Goal: Task Accomplishment & Management: Use online tool/utility

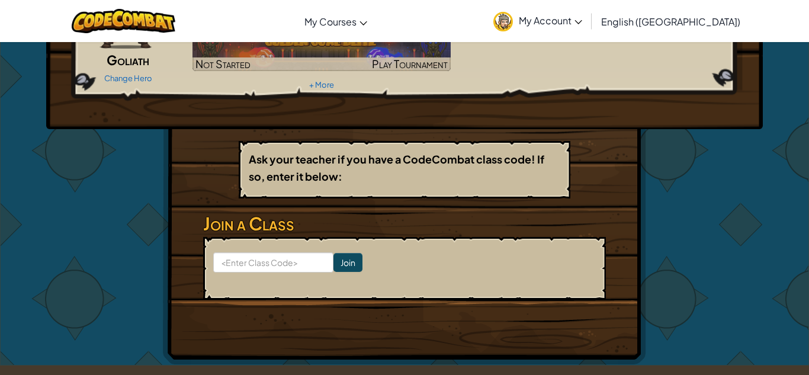
scroll to position [116, 0]
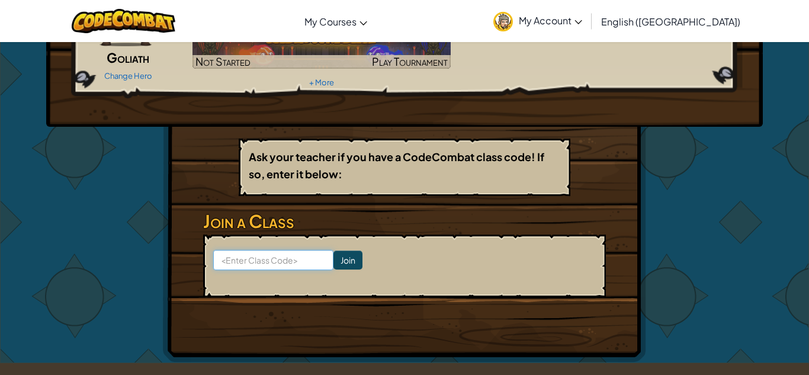
click at [241, 262] on input at bounding box center [273, 260] width 120 height 20
type input "f"
type input "Full Thick Win"
click at [341, 256] on input "Join" at bounding box center [348, 260] width 29 height 19
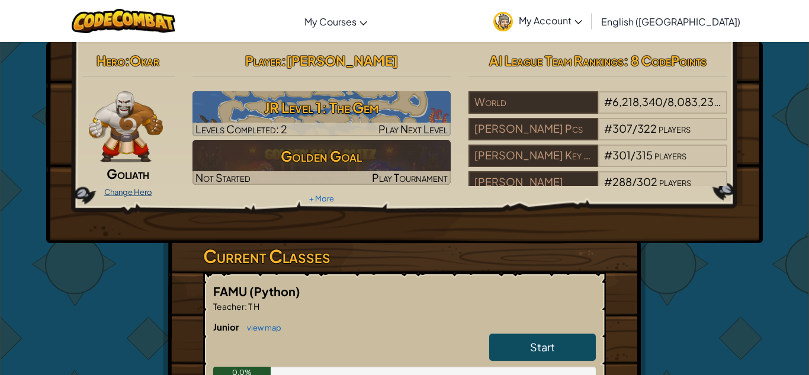
click at [129, 194] on link "Change Hero" at bounding box center [128, 191] width 48 height 9
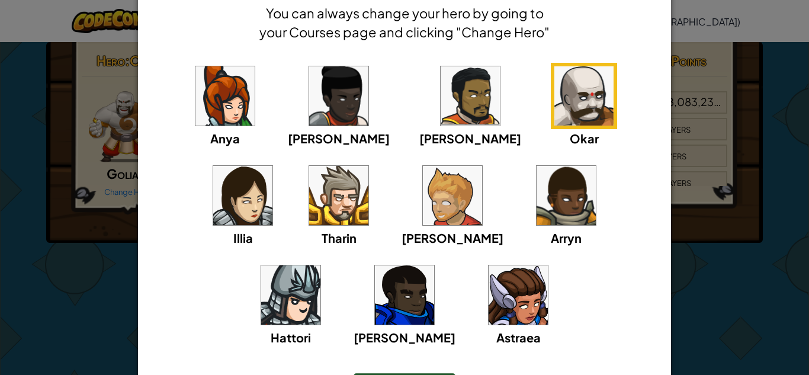
scroll to position [59, 0]
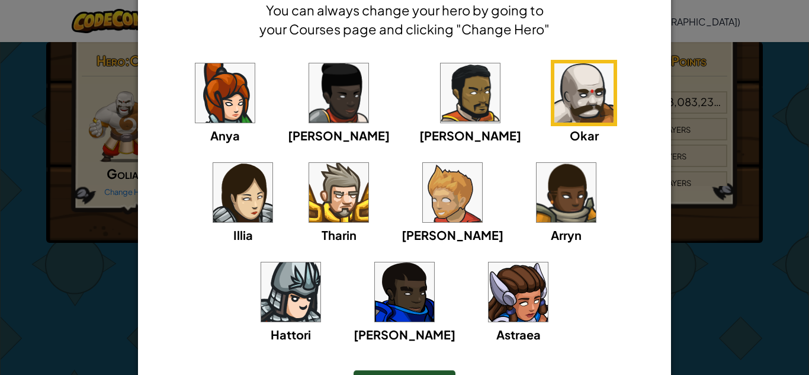
click at [309, 190] on img at bounding box center [338, 192] width 59 height 59
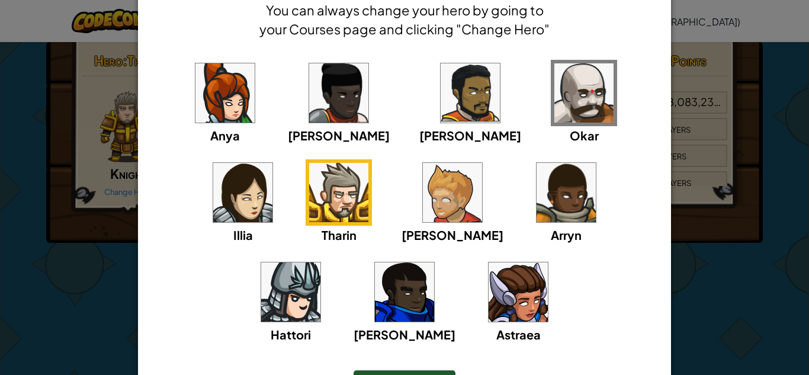
scroll to position [136, 0]
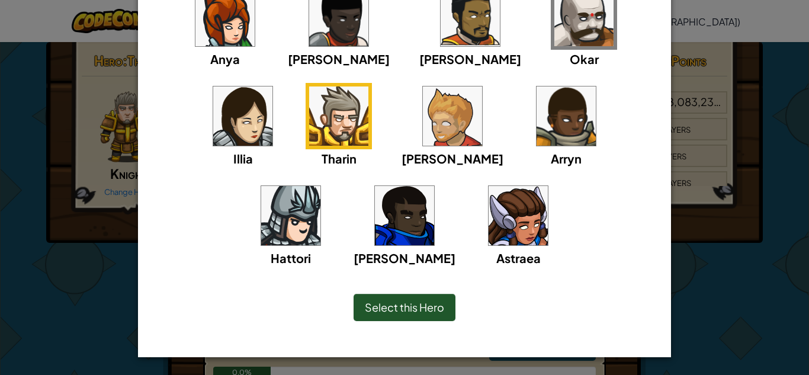
click at [448, 300] on div "Select this Hero" at bounding box center [405, 307] width 102 height 27
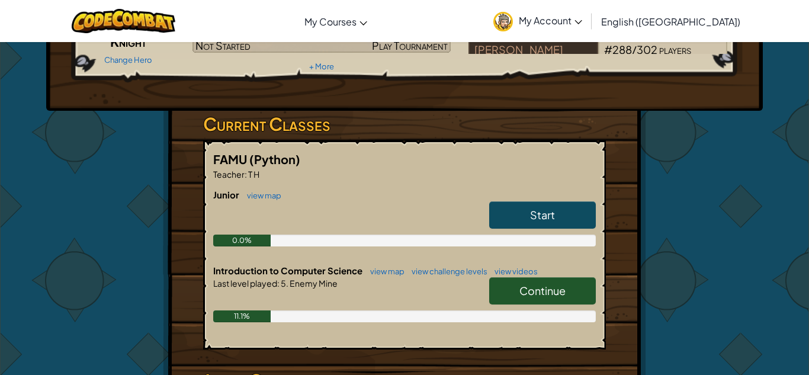
scroll to position [133, 0]
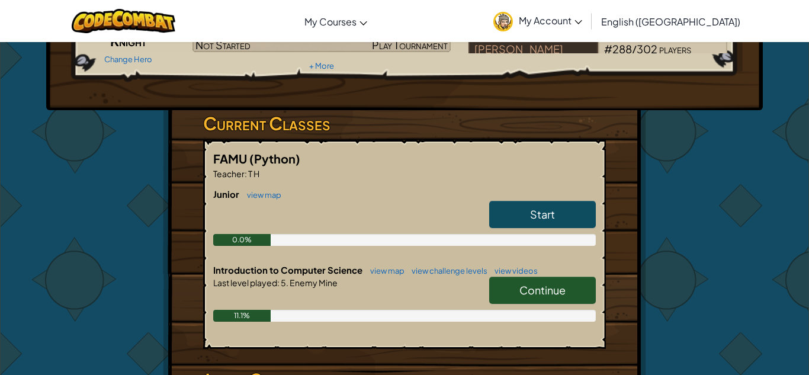
click at [543, 304] on div "Continue" at bounding box center [536, 293] width 118 height 33
click at [544, 296] on span "Continue" at bounding box center [543, 290] width 46 height 14
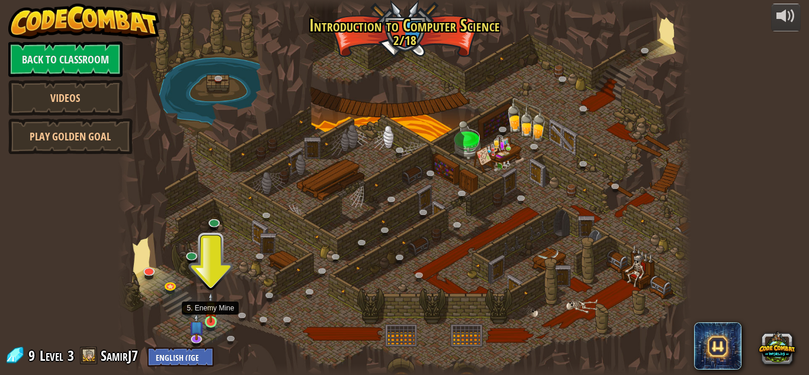
click at [210, 318] on img at bounding box center [211, 307] width 14 height 31
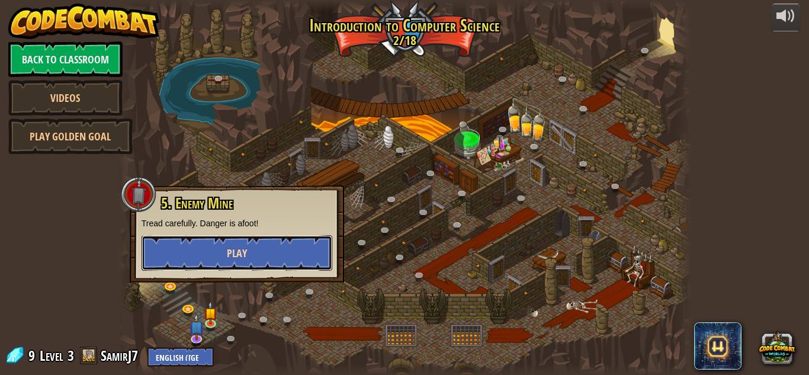
click at [265, 256] on button "Play" at bounding box center [237, 253] width 191 height 36
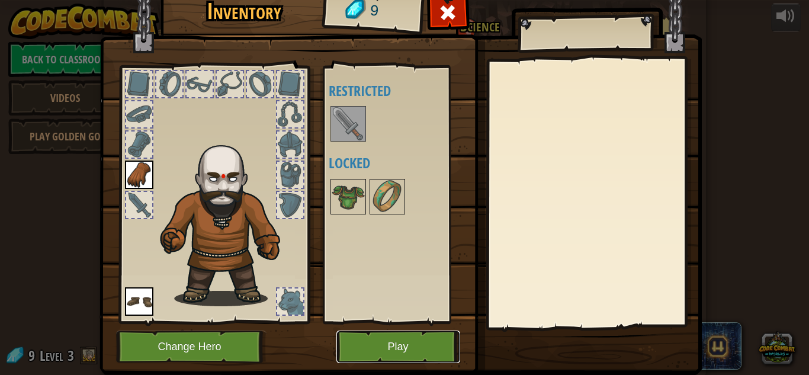
click at [346, 342] on button "Play" at bounding box center [398, 347] width 124 height 33
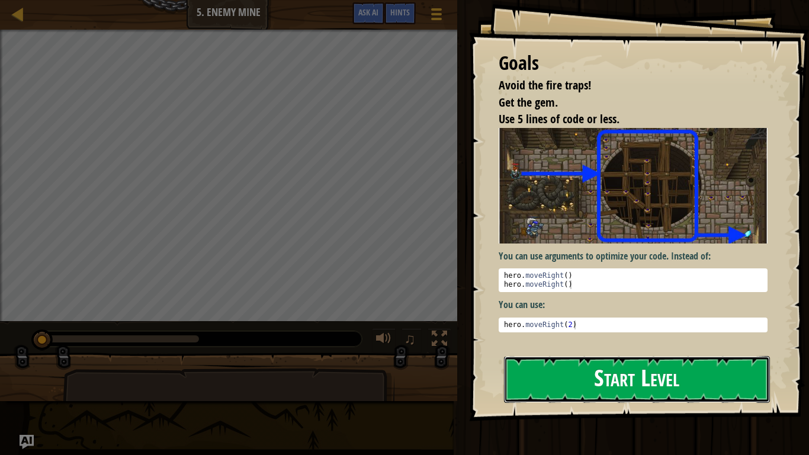
click at [548, 360] on button "Start Level" at bounding box center [637, 379] width 266 height 47
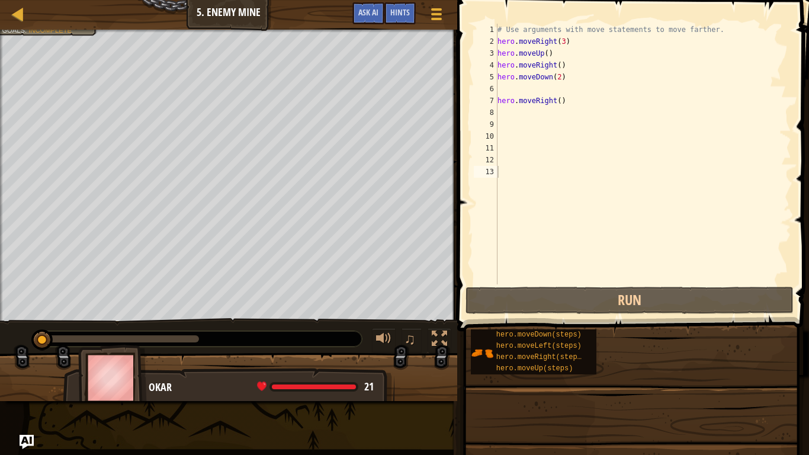
click at [548, 360] on span "hero.moveRight(steps)" at bounding box center [540, 357] width 89 height 8
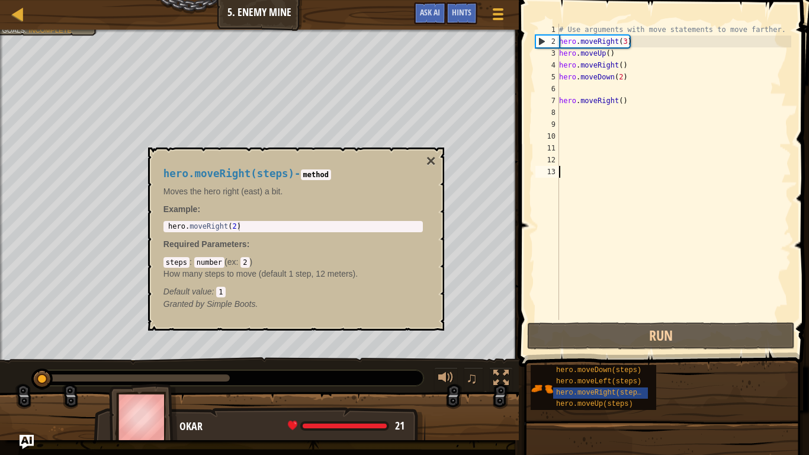
type textarea "hero.moveRight(2)"
click at [286, 230] on div "hero . moveRight ( 2 )" at bounding box center [293, 235] width 255 height 27
click at [196, 259] on code "number" at bounding box center [209, 262] width 30 height 11
click at [174, 262] on code "steps" at bounding box center [176, 262] width 26 height 11
click at [238, 262] on span ":" at bounding box center [238, 261] width 5 height 9
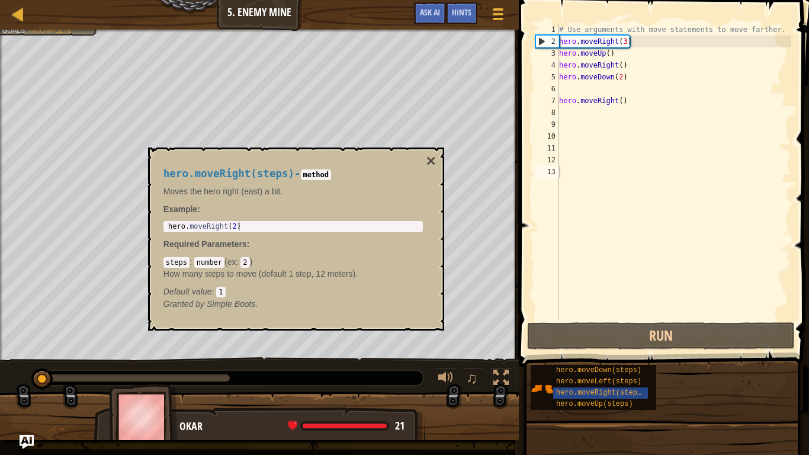
click at [586, 78] on div "# Use arguments with move statements to move farther. hero . moveRight ( 3 ) he…" at bounding box center [674, 184] width 235 height 320
click at [541, 41] on div "2" at bounding box center [547, 42] width 23 height 12
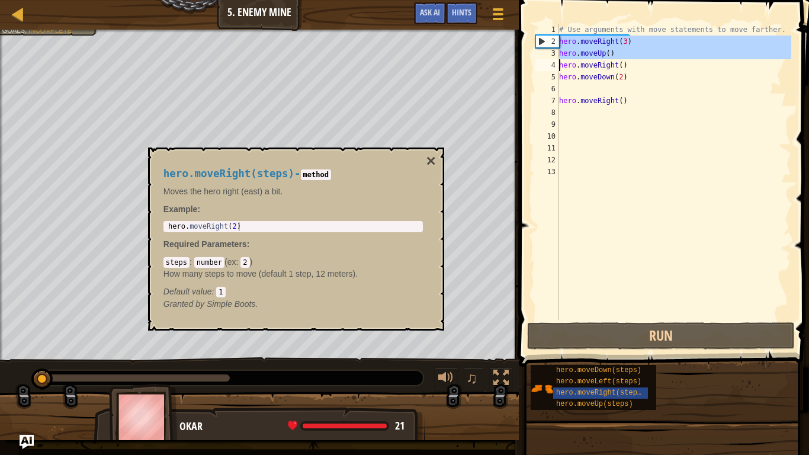
drag, startPoint x: 541, startPoint y: 41, endPoint x: 517, endPoint y: 64, distance: 33.5
click at [517, 64] on div "hero.moveRight(3) 1 2 3 4 5 6 7 8 9 10 11 12 13 # Use arguments with move state…" at bounding box center [662, 207] width 294 height 402
click at [324, 226] on div "hero . moveRight ( 2 )" at bounding box center [293, 235] width 255 height 27
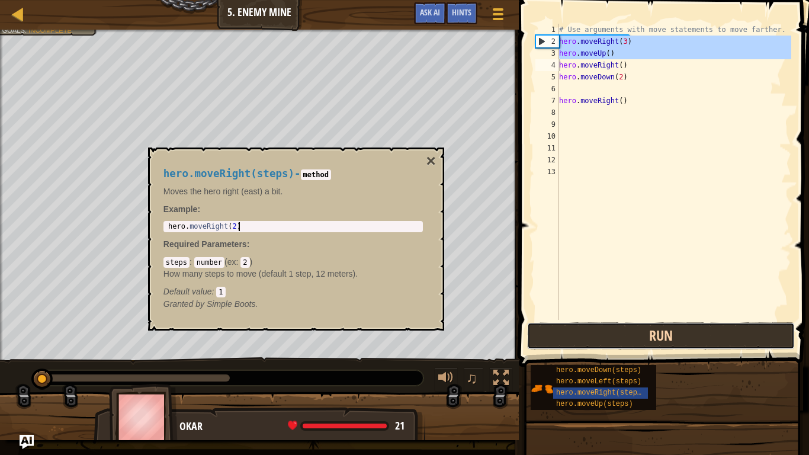
click at [553, 347] on button "Run" at bounding box center [661, 335] width 268 height 27
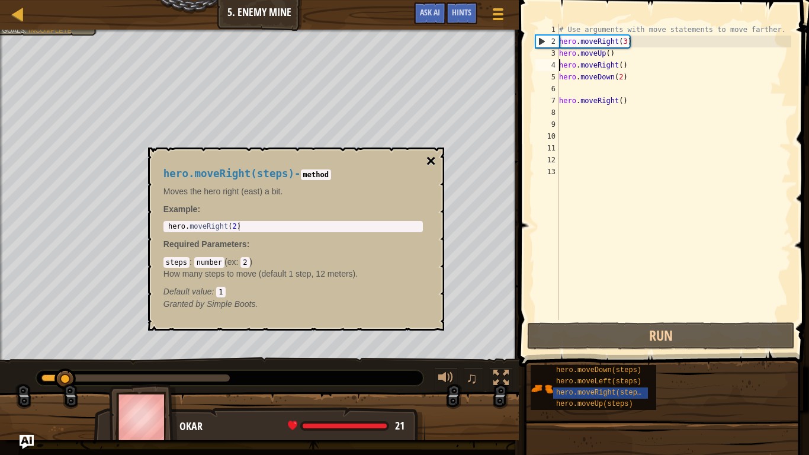
click at [430, 165] on button "×" at bounding box center [430, 161] width 9 height 17
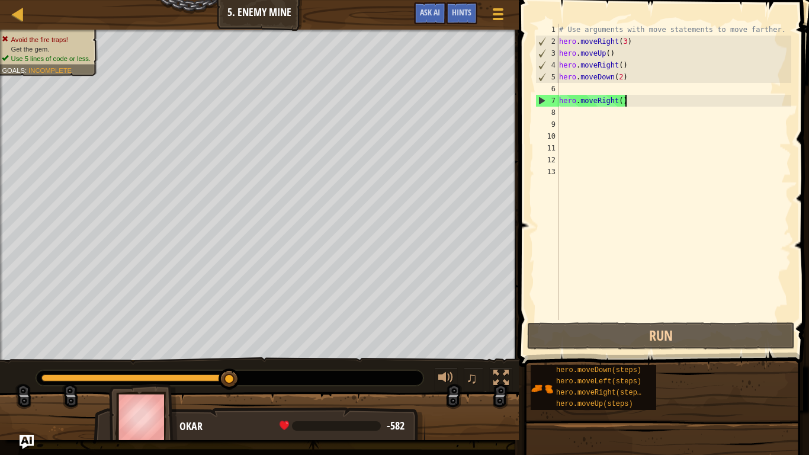
click at [624, 101] on div "# Use arguments with move statements to move farther. hero . moveRight ( 3 ) he…" at bounding box center [674, 184] width 235 height 320
click at [620, 99] on div "# Use arguments with move statements to move farther. hero . moveRight ( 3 ) he…" at bounding box center [674, 184] width 235 height 320
click at [545, 100] on div "7" at bounding box center [547, 101] width 23 height 12
type textarea "hero.moveRight()"
click at [545, 100] on div "7" at bounding box center [547, 101] width 23 height 12
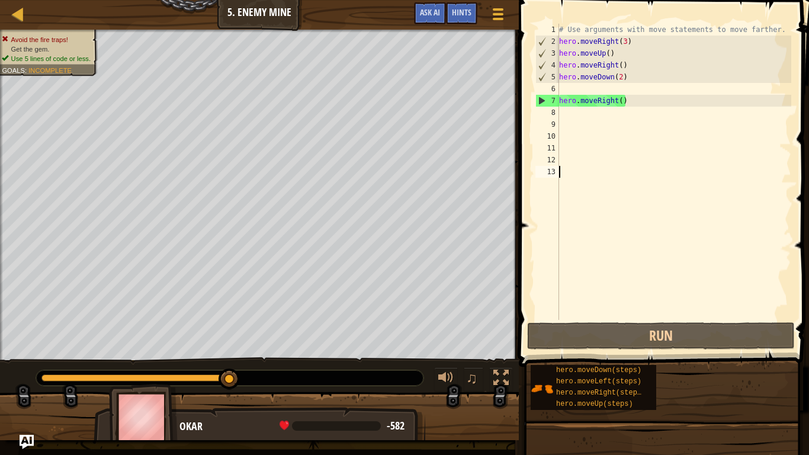
click at [544, 100] on div "7" at bounding box center [547, 101] width 23 height 12
type textarea "hero.moveRight()"
click at [544, 100] on div "7" at bounding box center [547, 101] width 23 height 12
click at [636, 96] on div "# Use arguments with move statements to move farther. hero . moveRight ( 3 ) he…" at bounding box center [674, 184] width 235 height 320
click at [634, 101] on div "# Use arguments with move statements to move farther. hero . moveRight ( 3 ) he…" at bounding box center [674, 184] width 235 height 320
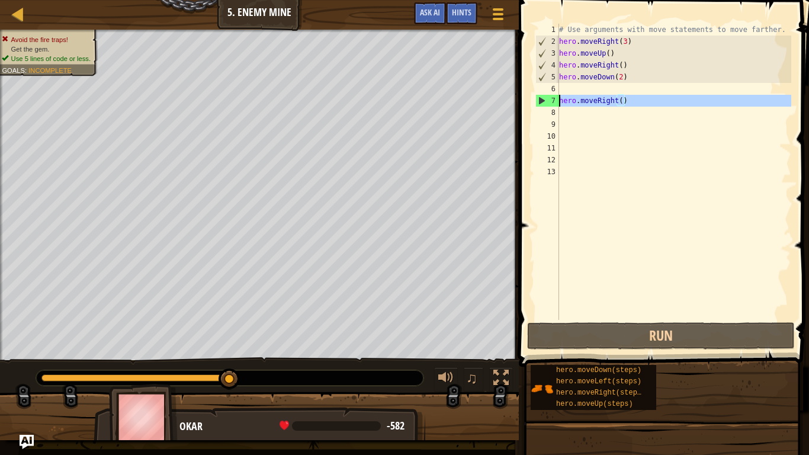
click at [541, 100] on div "7" at bounding box center [547, 101] width 23 height 12
click at [551, 57] on div "3" at bounding box center [547, 53] width 23 height 12
drag, startPoint x: 579, startPoint y: 47, endPoint x: 606, endPoint y: 62, distance: 30.2
click at [606, 62] on div "# Use arguments with move statements to move farther. hero . moveRight ( 3 ) he…" at bounding box center [674, 184] width 235 height 320
click at [635, 102] on div "# Use arguments with move statements to move farther. hero . moveRight ( 3 ) he…" at bounding box center [674, 184] width 235 height 320
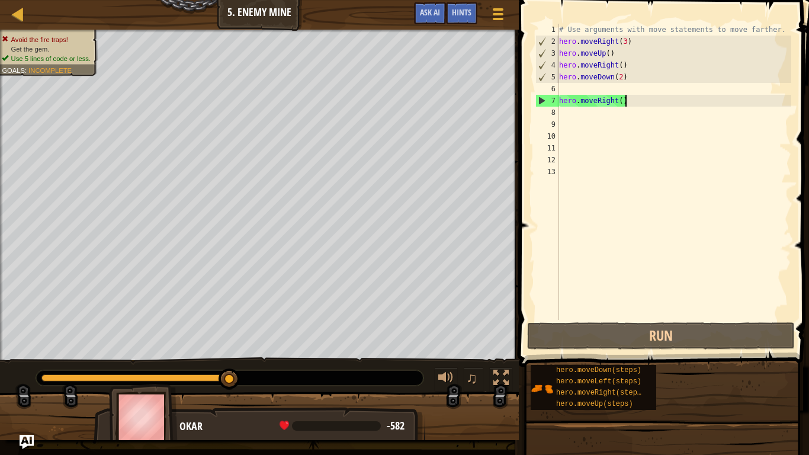
type textarea "hero.moveRight()"
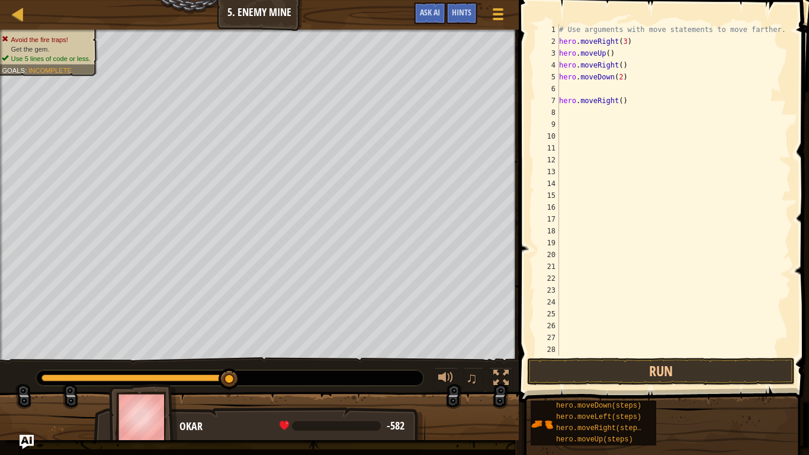
click at [357, 374] on div "Okar -582 x: 55 y: 21 x: 62 y: 22" at bounding box center [260, 456] width 332 height 98
click at [655, 374] on button "Run" at bounding box center [661, 371] width 268 height 27
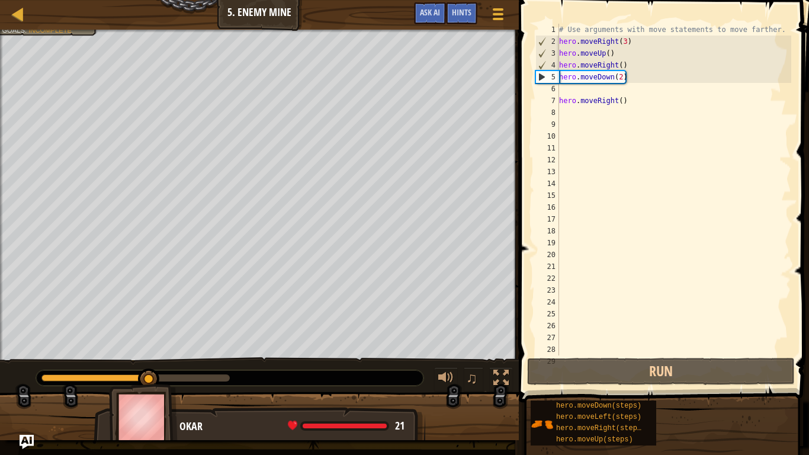
click at [589, 75] on div "# Use arguments with move statements to move farther. hero . moveRight ( 3 ) he…" at bounding box center [674, 201] width 235 height 355
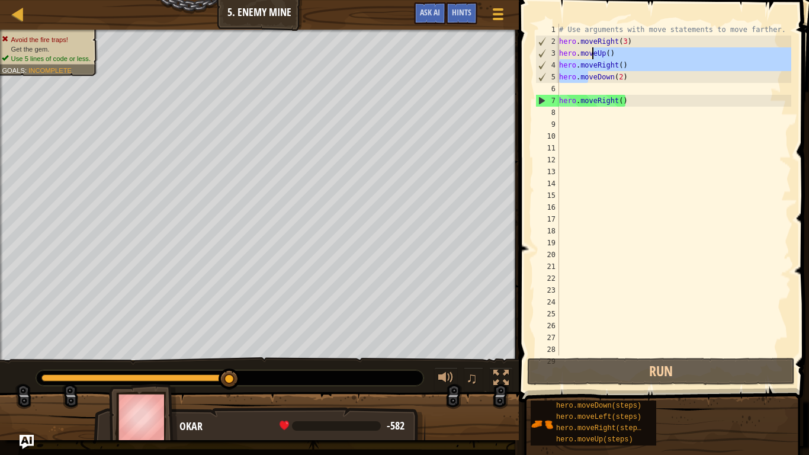
drag, startPoint x: 589, startPoint y: 76, endPoint x: 592, endPoint y: 54, distance: 22.7
click at [592, 54] on div "# Use arguments with move statements to move farther. hero . moveRight ( 3 ) he…" at bounding box center [674, 201] width 235 height 355
click at [592, 54] on div "# Use arguments with move statements to move farther. hero . moveRight ( 3 ) he…" at bounding box center [674, 190] width 235 height 332
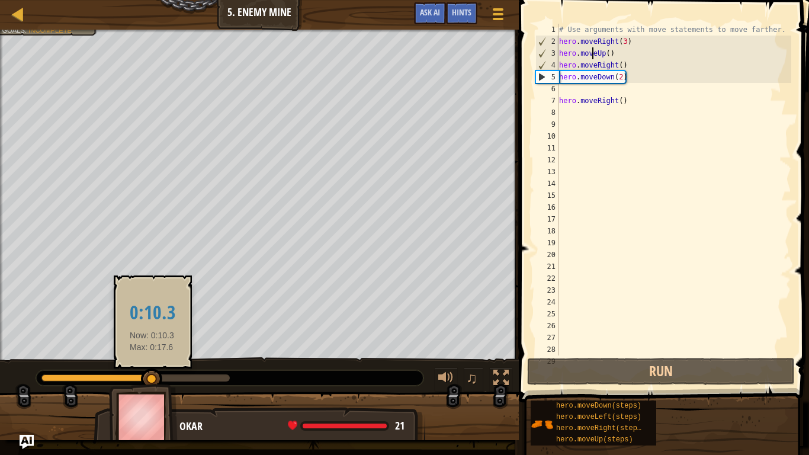
drag, startPoint x: 233, startPoint y: 384, endPoint x: 152, endPoint y: 368, distance: 82.0
click at [152, 368] on div at bounding box center [151, 378] width 21 height 21
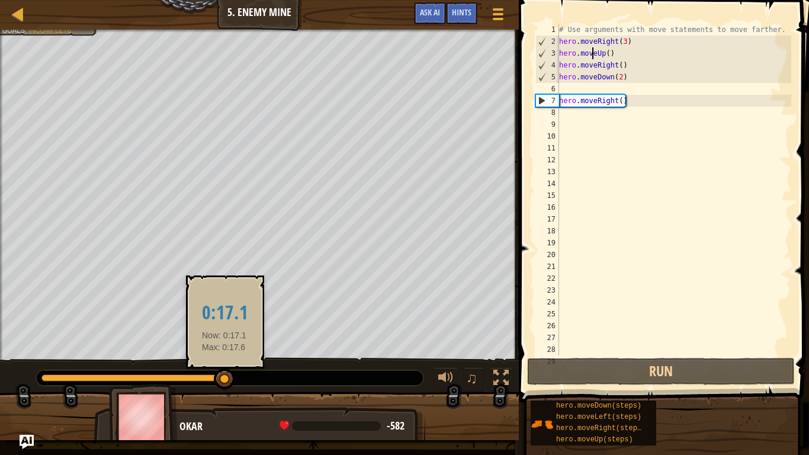
drag, startPoint x: 156, startPoint y: 368, endPoint x: 223, endPoint y: 373, distance: 67.7
click at [223, 373] on div at bounding box center [224, 378] width 21 height 21
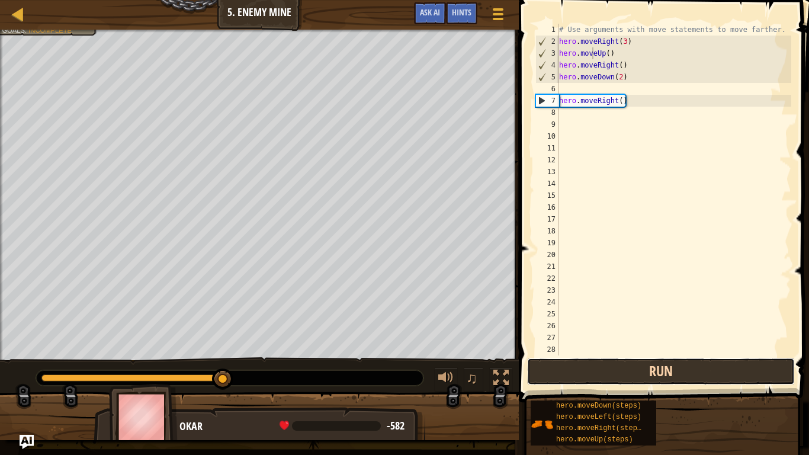
click at [554, 372] on button "Run" at bounding box center [661, 371] width 268 height 27
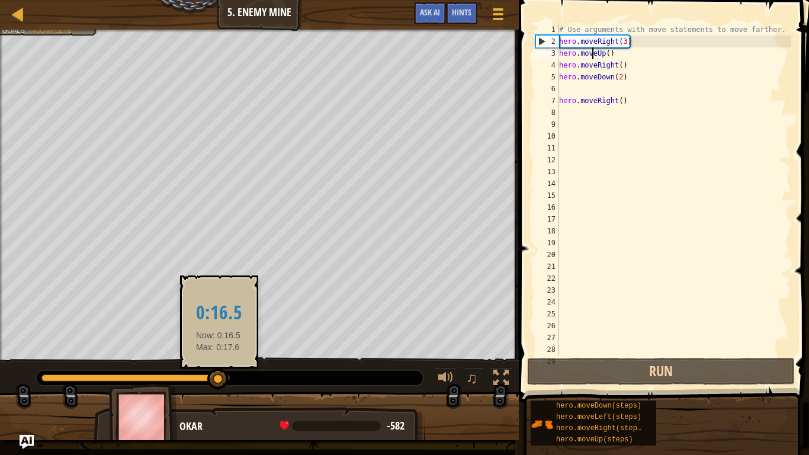
drag, startPoint x: 91, startPoint y: 371, endPoint x: 222, endPoint y: 386, distance: 131.7
click at [222, 374] on div at bounding box center [217, 378] width 21 height 21
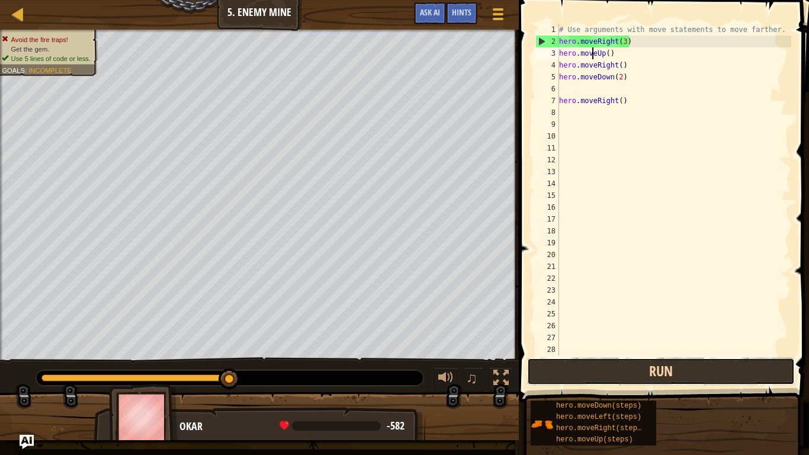
click at [562, 374] on button "Run" at bounding box center [661, 371] width 268 height 27
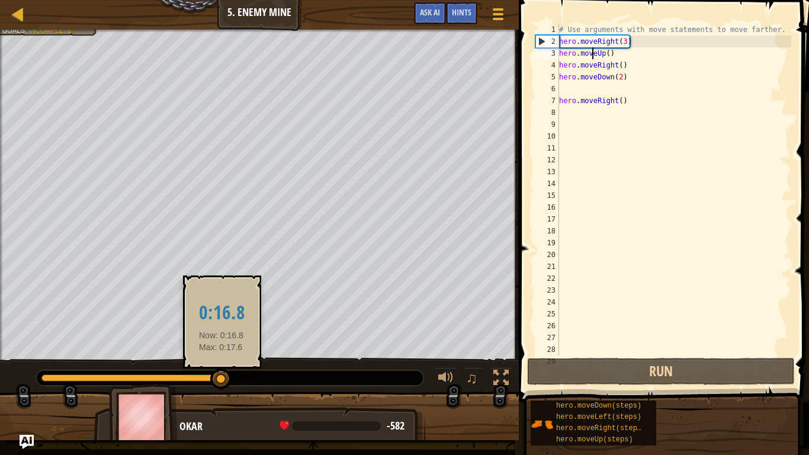
drag, startPoint x: 97, startPoint y: 379, endPoint x: 222, endPoint y: 387, distance: 124.6
click at [222, 374] on div at bounding box center [220, 378] width 21 height 21
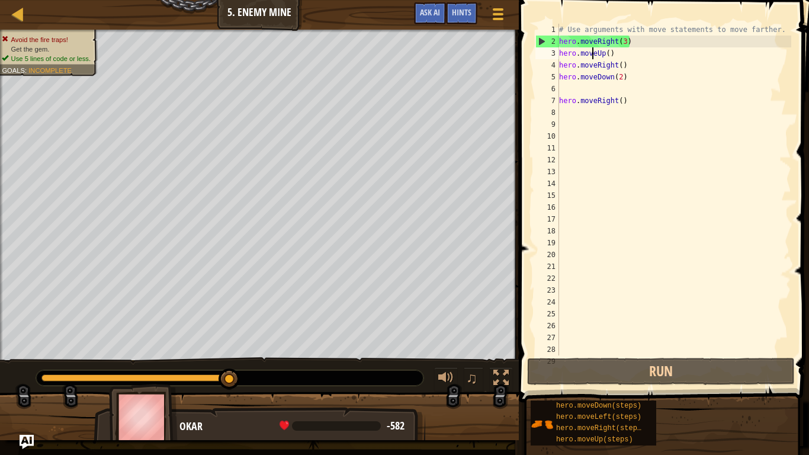
click at [631, 34] on div "# Use arguments with move statements to move farther. hero . moveRight ( 3 ) he…" at bounding box center [674, 201] width 235 height 355
click at [634, 43] on div "# Use arguments with move statements to move farther. hero . moveRight ( 3 ) he…" at bounding box center [674, 201] width 235 height 355
type textarea "hero.moveRight(3)"
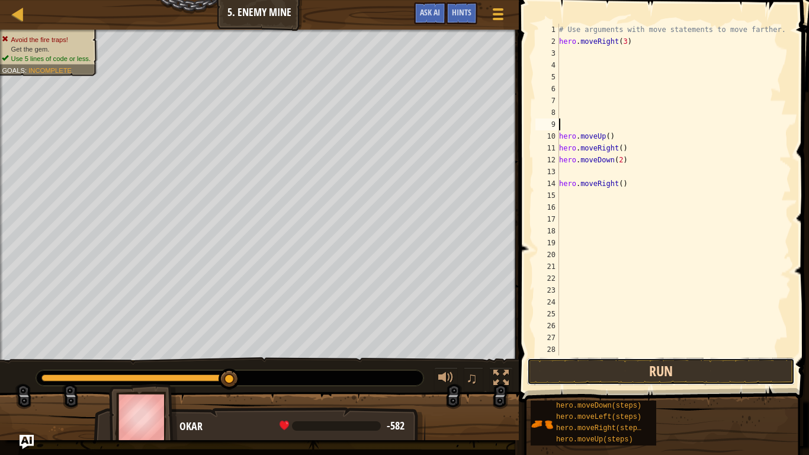
click at [692, 374] on button "Run" at bounding box center [661, 371] width 268 height 27
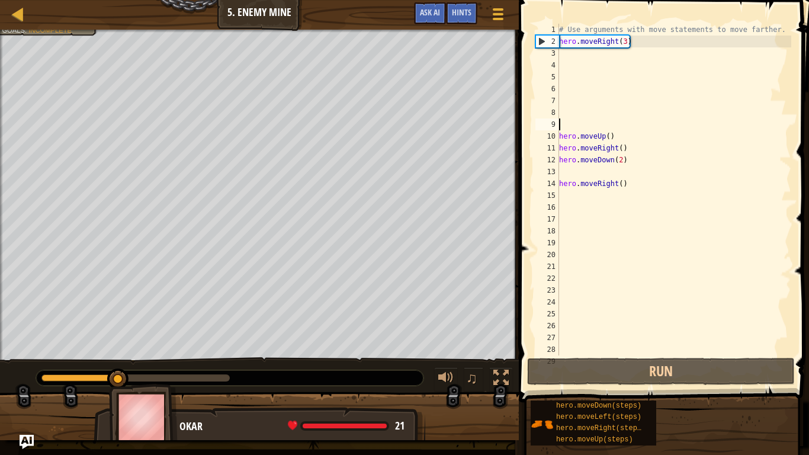
click at [544, 39] on div "2" at bounding box center [547, 42] width 23 height 12
click at [542, 40] on div "2" at bounding box center [547, 42] width 23 height 12
type textarea "hero.moveRight(3)"
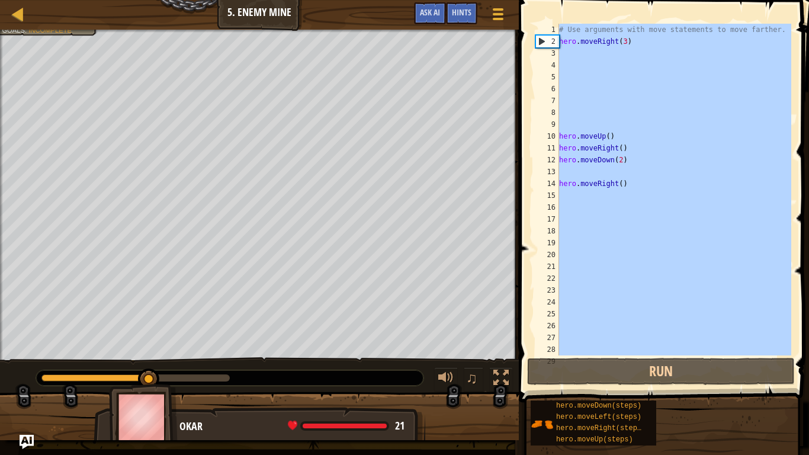
click at [542, 40] on div "2" at bounding box center [547, 42] width 23 height 12
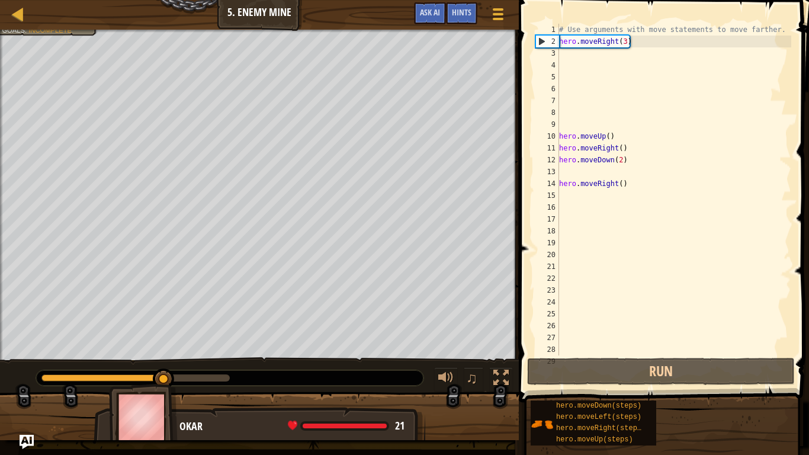
click at [542, 40] on div "2" at bounding box center [547, 42] width 23 height 12
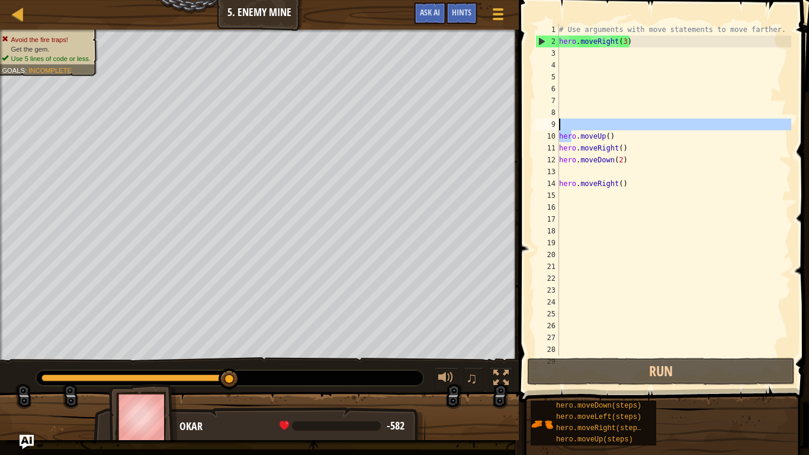
drag, startPoint x: 571, startPoint y: 137, endPoint x: 666, endPoint y: 120, distance: 96.2
click at [666, 120] on div "# Use arguments with move statements to move farther. hero . moveRight ( 3 ) he…" at bounding box center [674, 201] width 235 height 355
type textarea "hero.moveUp()"
click at [663, 126] on div "# Use arguments with move statements to move farther. hero . moveRight ( 3 ) he…" at bounding box center [674, 190] width 235 height 332
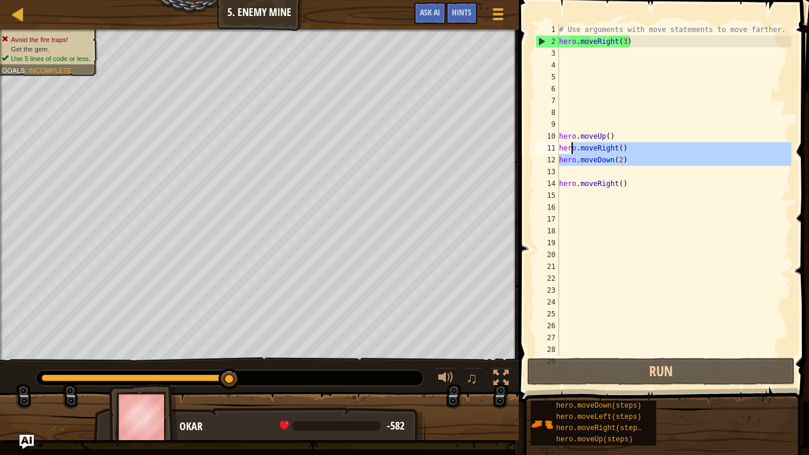
drag, startPoint x: 608, startPoint y: 174, endPoint x: 570, endPoint y: 143, distance: 48.8
click at [570, 143] on div "# Use arguments with move statements to move farther. hero . moveRight ( 3 ) he…" at bounding box center [674, 201] width 235 height 355
type textarea "hero.moveDown(2)"
type textarea "hero.moveRight()"
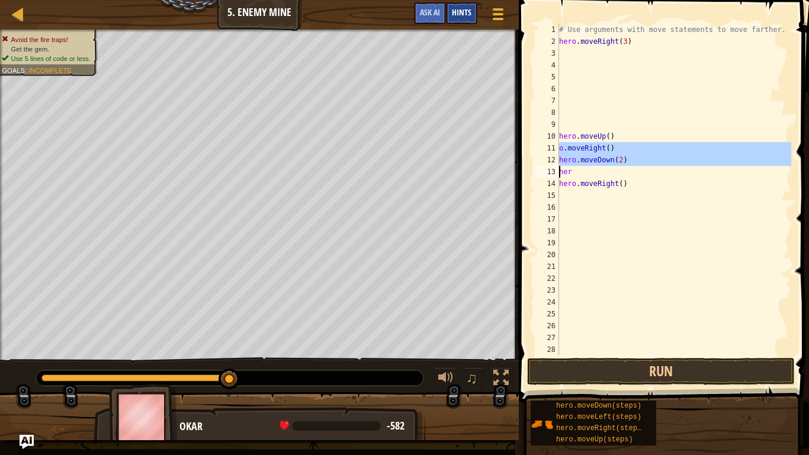
click at [463, 19] on div "Hints" at bounding box center [461, 13] width 31 height 22
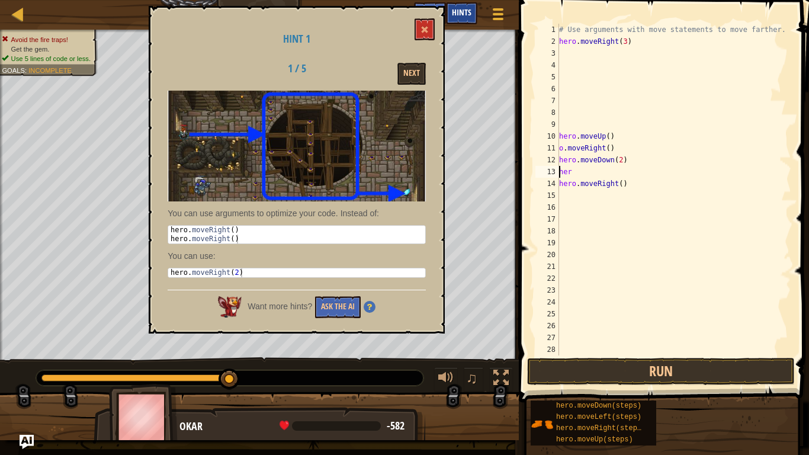
click at [463, 19] on div "Hints" at bounding box center [461, 13] width 31 height 22
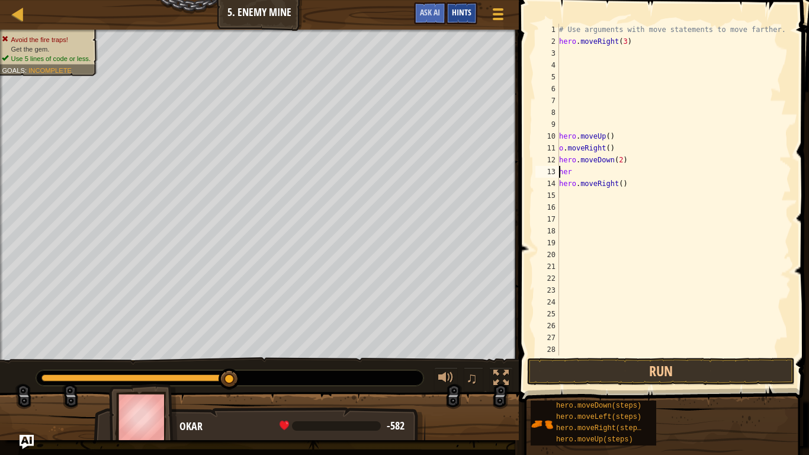
click at [463, 19] on div "Hints" at bounding box center [461, 13] width 31 height 22
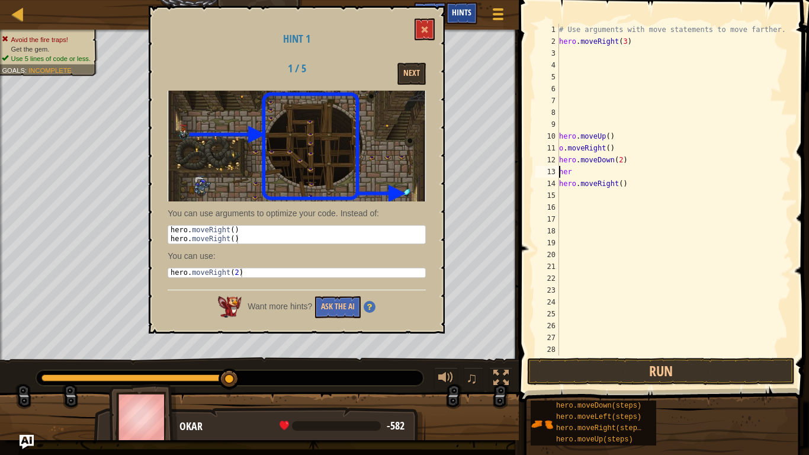
click at [463, 19] on div "Hints" at bounding box center [461, 13] width 31 height 22
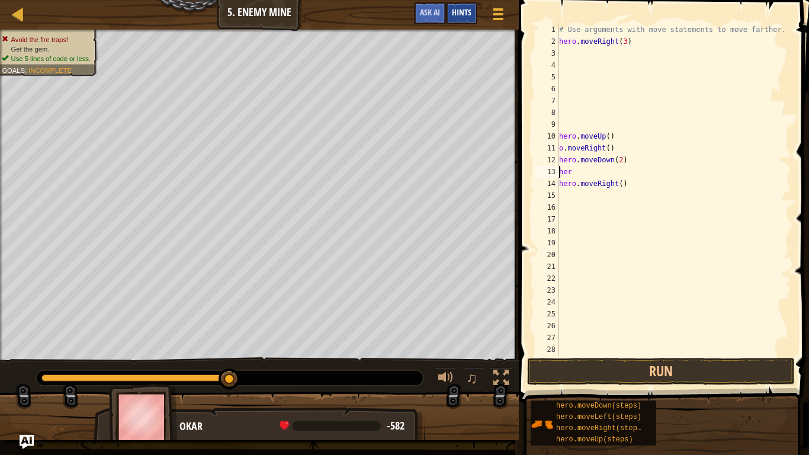
click at [463, 19] on div "Hints" at bounding box center [461, 13] width 31 height 22
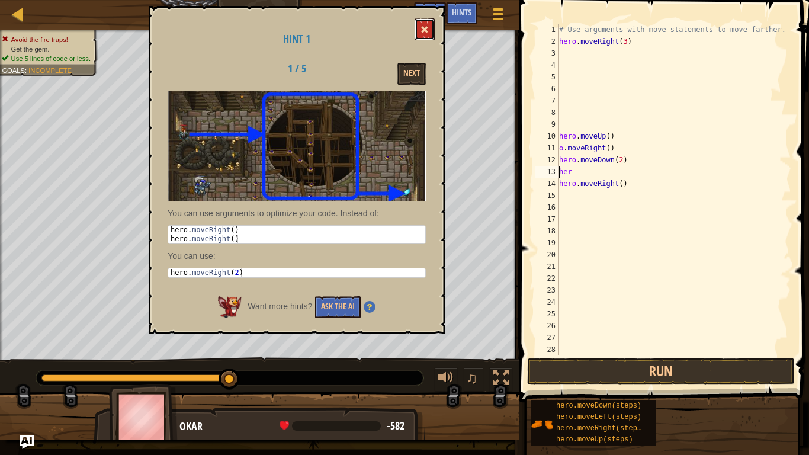
click at [430, 28] on button at bounding box center [425, 29] width 20 height 22
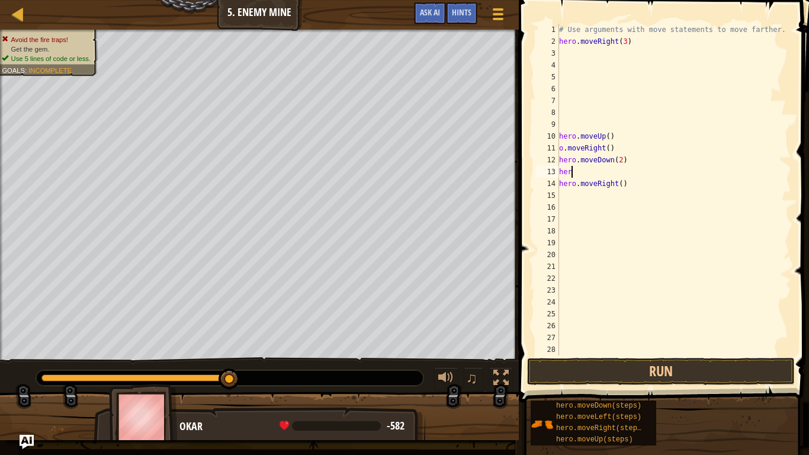
click at [586, 169] on div "# Use arguments with move statements to move farther. hero . moveRight ( 3 ) he…" at bounding box center [674, 201] width 235 height 355
type textarea "h"
click at [629, 184] on div "# Use arguments with move statements to move farther. hero . moveRight ( 3 ) he…" at bounding box center [674, 201] width 235 height 355
type textarea "h"
click at [621, 146] on div "# Use arguments with move statements to move farther. hero . moveRight ( 3 ) he…" at bounding box center [674, 201] width 235 height 355
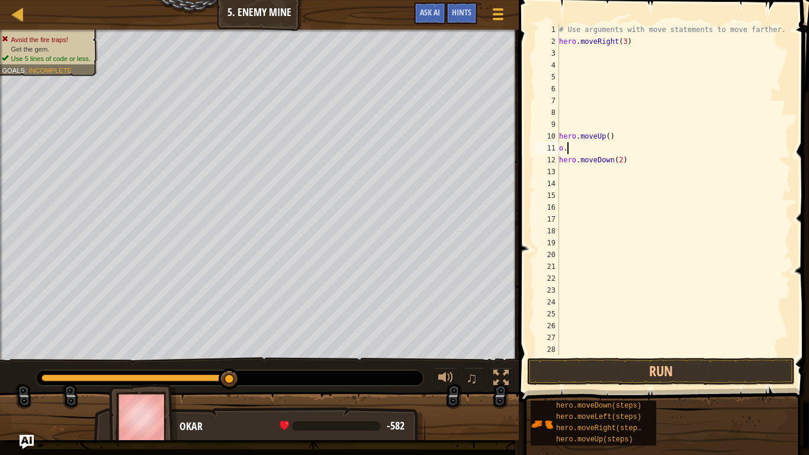
type textarea "o"
click at [617, 137] on div "# Use arguments with move statements to move farther. hero . moveRight ( 3 ) he…" at bounding box center [674, 201] width 235 height 355
type textarea "h"
click at [622, 139] on div "# Use arguments with move statements to move farther. hero . moveRight ( 3 ) he…" at bounding box center [674, 201] width 235 height 355
click at [627, 43] on div "# Use arguments with move statements to move farther. hero . moveRight ( 3 ) )" at bounding box center [674, 201] width 235 height 355
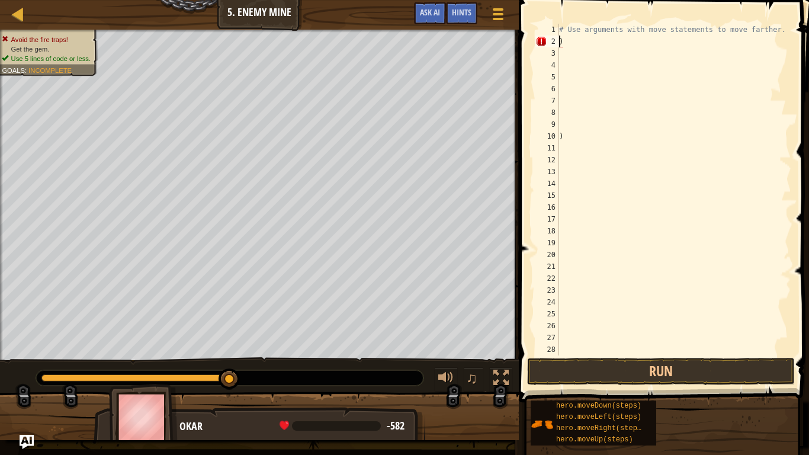
scroll to position [5, 1]
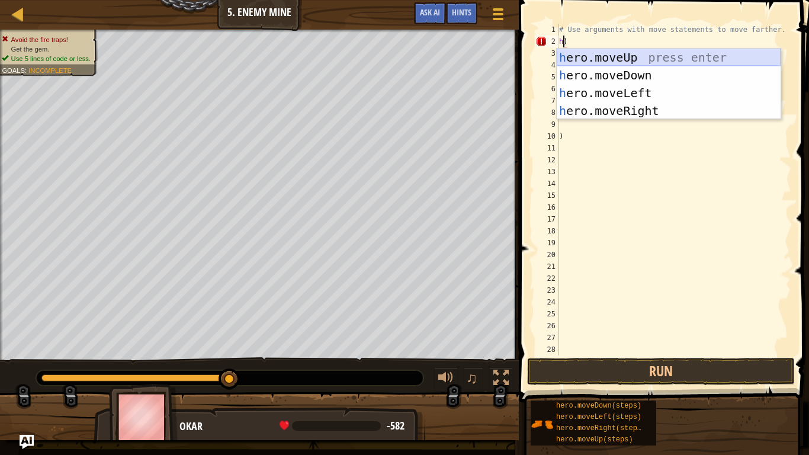
click at [641, 53] on div "h ero.moveUp press enter h ero.moveDown press enter h ero.moveLeft press enter …" at bounding box center [669, 102] width 224 height 107
type textarea "hero.moveUp()"
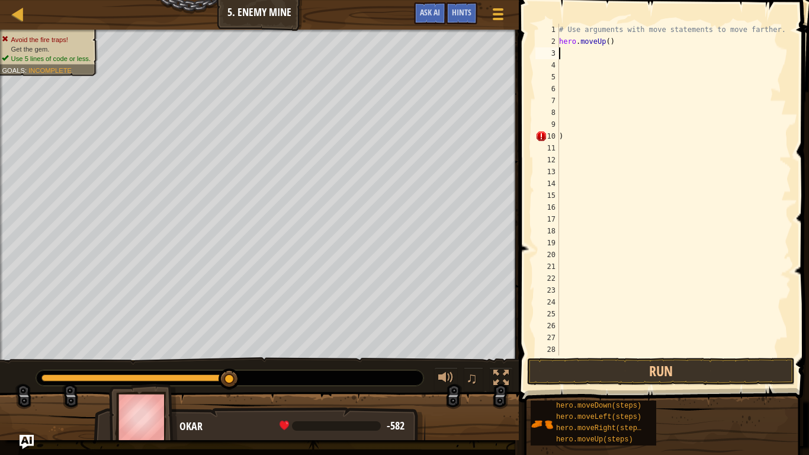
click at [570, 53] on div "# Use arguments with move statements to move farther. hero . moveUp ( ) )" at bounding box center [674, 201] width 235 height 355
type textarea "h"
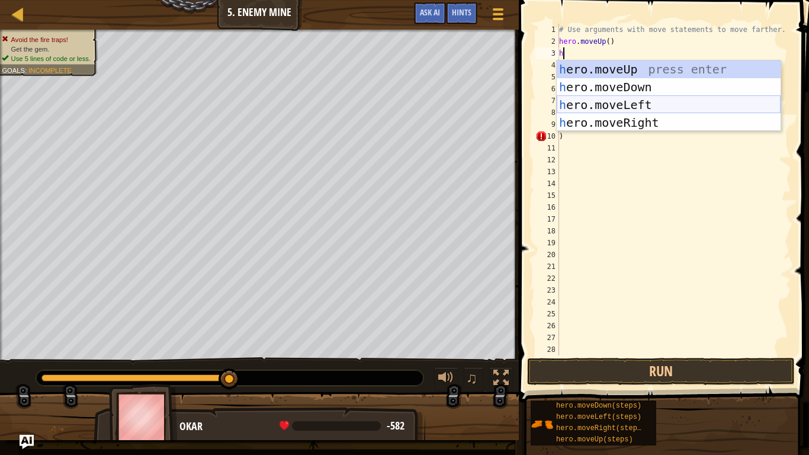
click at [617, 101] on div "h ero.moveUp press enter h ero.moveDown press enter h ero.moveLeft press enter …" at bounding box center [669, 113] width 224 height 107
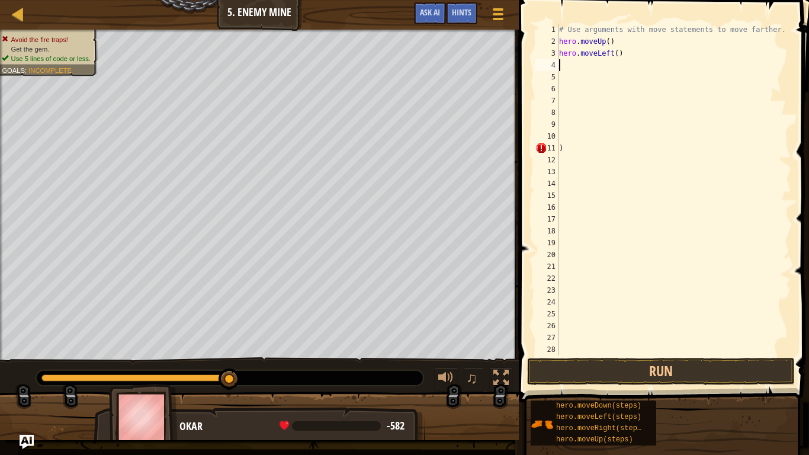
type textarea "h"
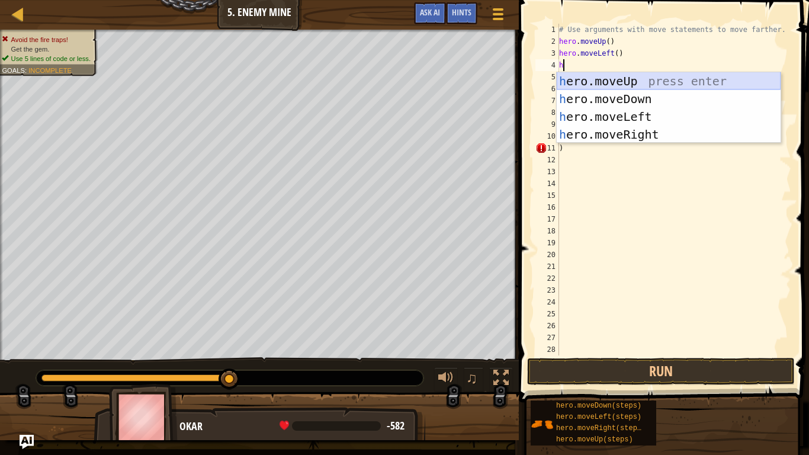
click at [623, 78] on div "h ero.moveUp press enter h ero.moveDown press enter h ero.moveLeft press enter …" at bounding box center [669, 125] width 224 height 107
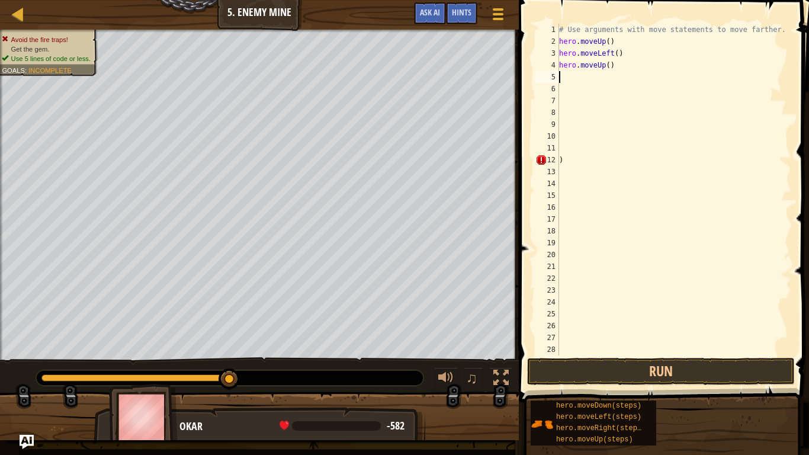
click at [593, 75] on div "# Use arguments with move statements to move farther. hero . moveUp ( ) hero . …" at bounding box center [674, 201] width 235 height 355
type textarea "h"
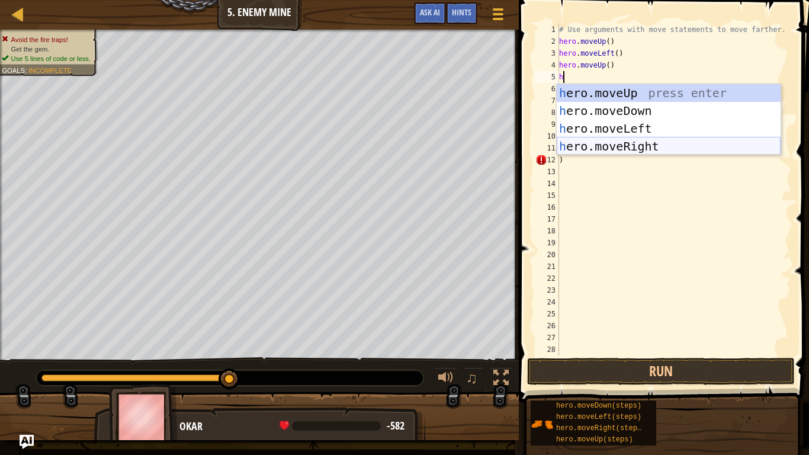
click at [599, 148] on div "h ero.moveUp press enter h ero.moveDown press enter h ero.moveLeft press enter …" at bounding box center [669, 137] width 224 height 107
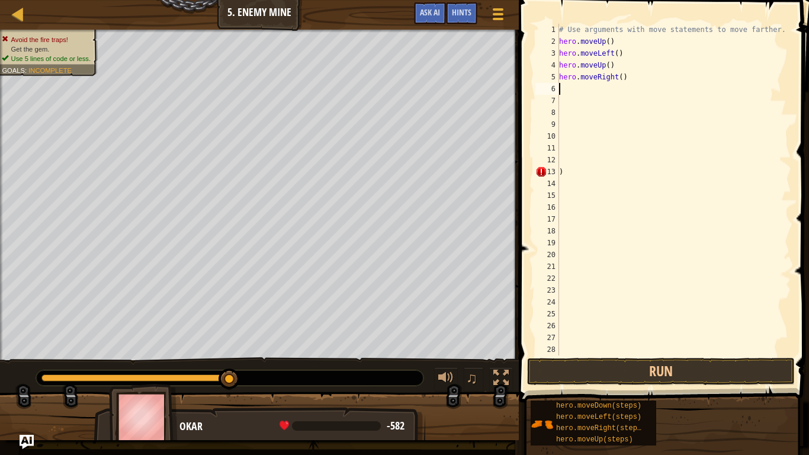
type textarea "h"
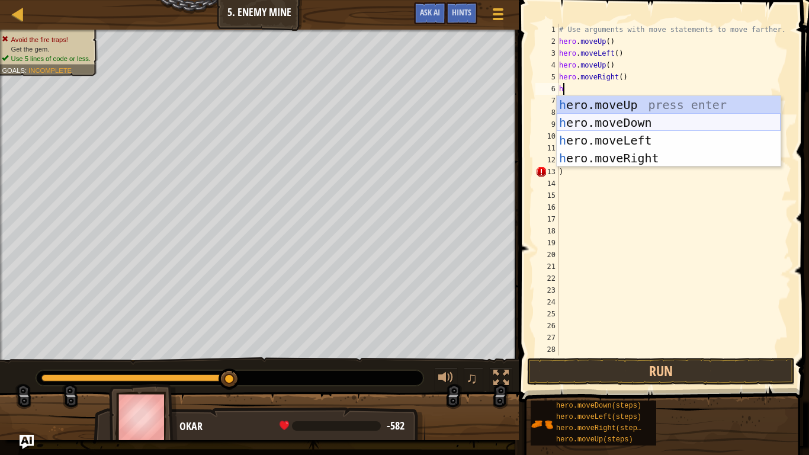
click at [597, 118] on div "h ero.moveUp press enter h ero.moveDown press enter h ero.moveLeft press enter …" at bounding box center [669, 149] width 224 height 107
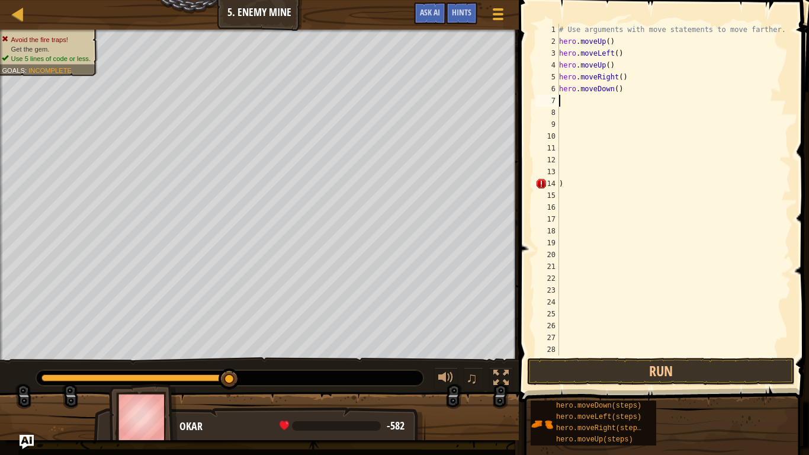
type textarea "h"
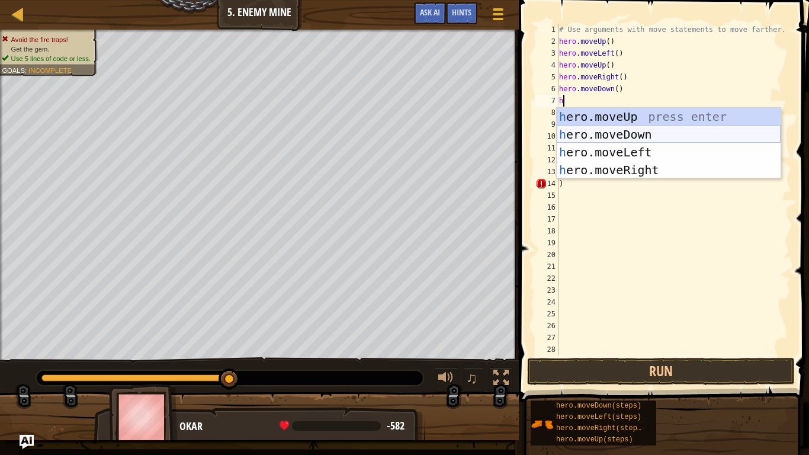
click at [612, 129] on div "h ero.moveUp press enter h ero.moveDown press enter h ero.moveLeft press enter …" at bounding box center [669, 161] width 224 height 107
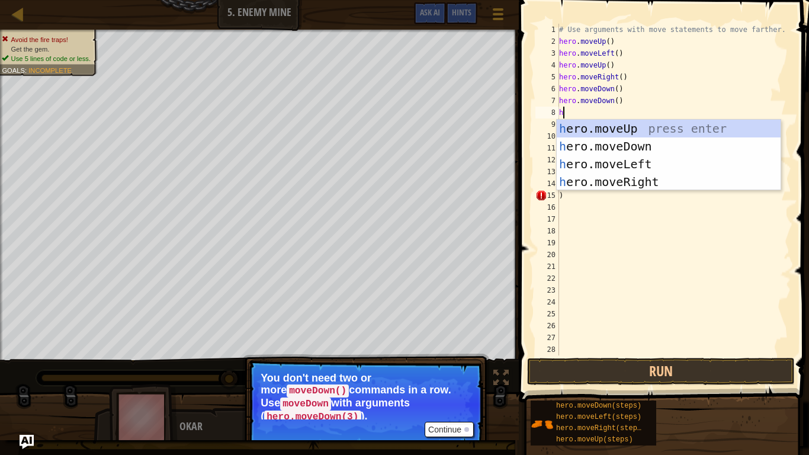
type textarea "h"
click at [461, 374] on button "Continue" at bounding box center [449, 429] width 49 height 15
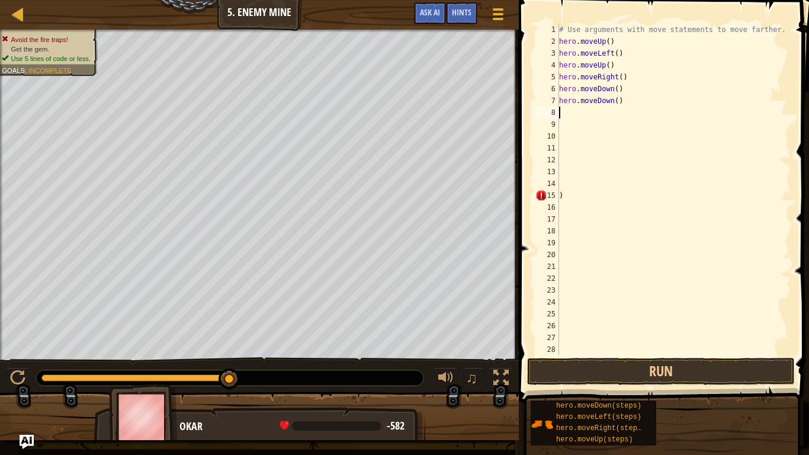
type textarea "h"
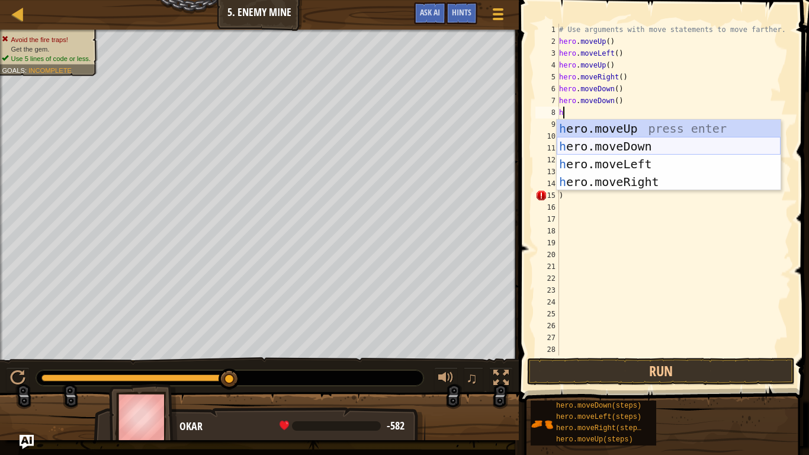
click at [621, 149] on div "h ero.moveUp press enter h ero.moveDown press enter h ero.moveLeft press enter …" at bounding box center [669, 173] width 224 height 107
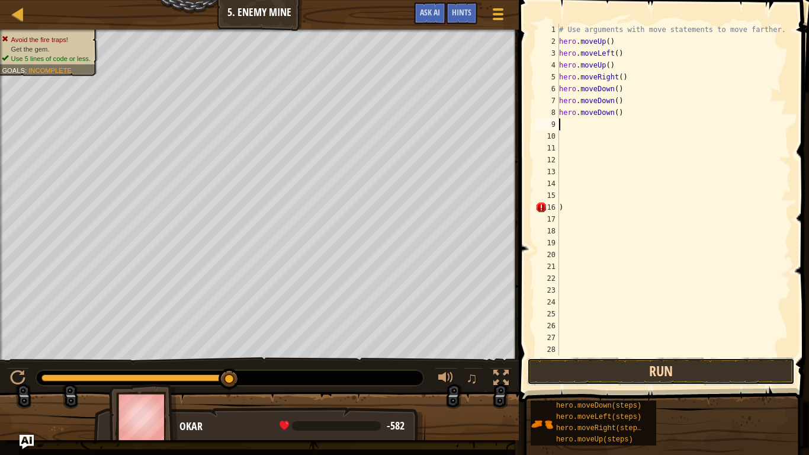
click at [634, 370] on button "Run" at bounding box center [661, 371] width 268 height 27
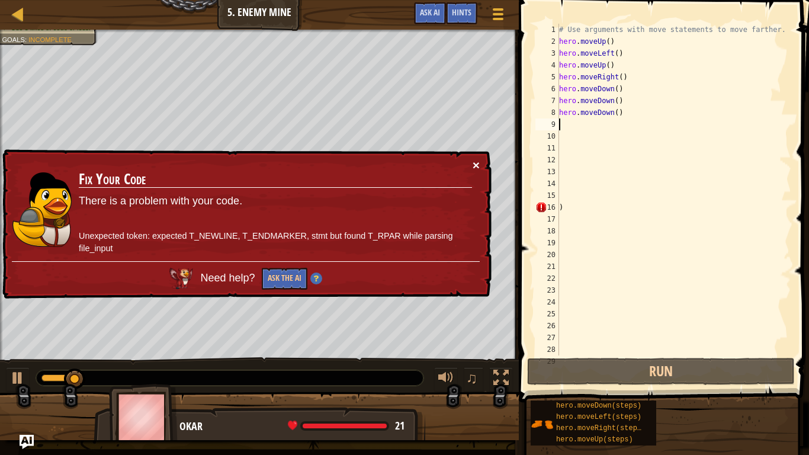
click at [474, 159] on button "×" at bounding box center [476, 165] width 7 height 12
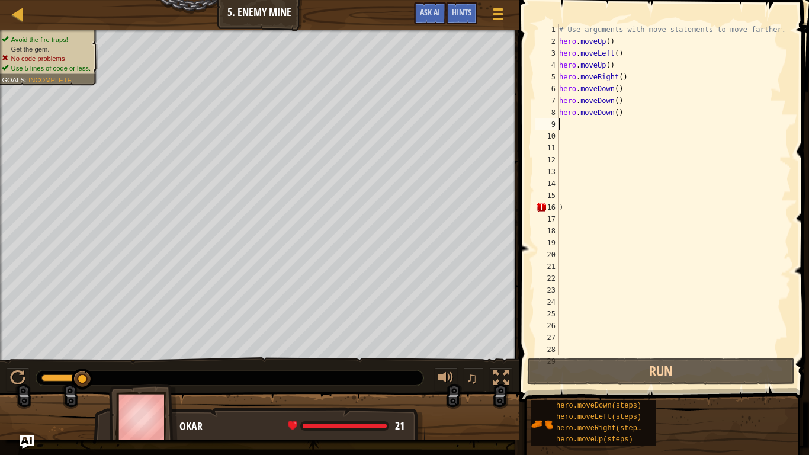
click at [627, 110] on div "# Use arguments with move statements to move farther. hero . moveUp ( ) hero . …" at bounding box center [674, 201] width 235 height 355
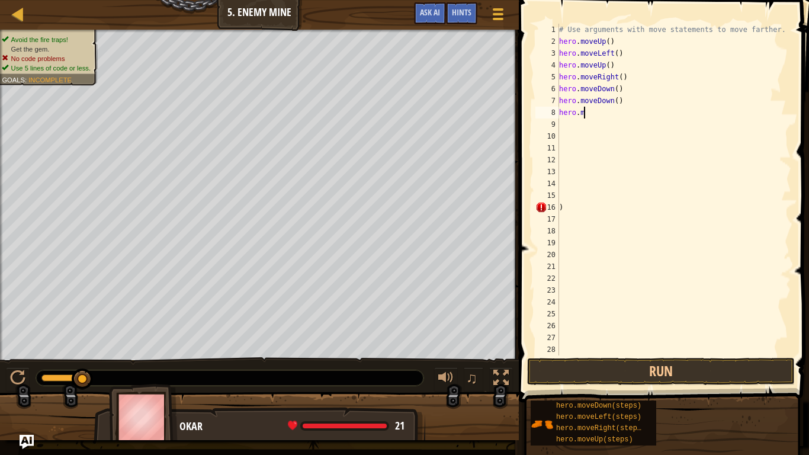
type textarea "h"
click at [566, 207] on div "# Use arguments with move statements to move farther. hero . moveUp ( ) hero . …" at bounding box center [674, 201] width 235 height 355
type textarea ")"
click at [617, 372] on button "Run" at bounding box center [661, 371] width 268 height 27
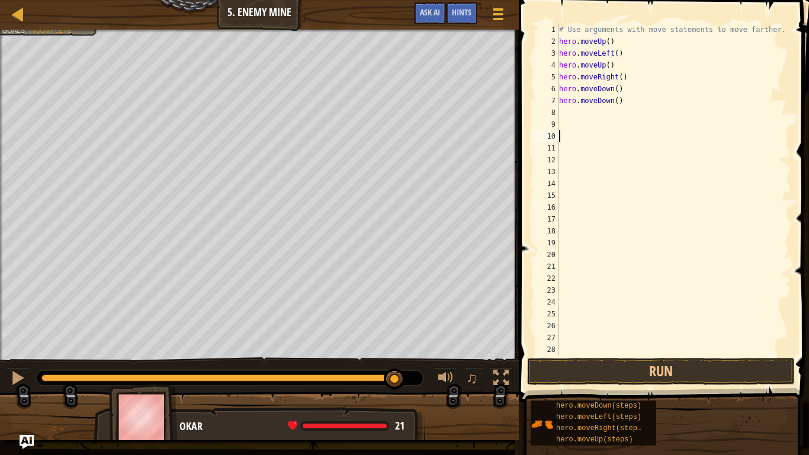
drag, startPoint x: 229, startPoint y: 374, endPoint x: 396, endPoint y: 364, distance: 166.8
click at [396, 364] on div "♫" at bounding box center [259, 375] width 519 height 36
click at [620, 40] on div "# Use arguments with move statements to move farther. hero . moveUp ( ) hero . …" at bounding box center [674, 201] width 235 height 355
type textarea "h"
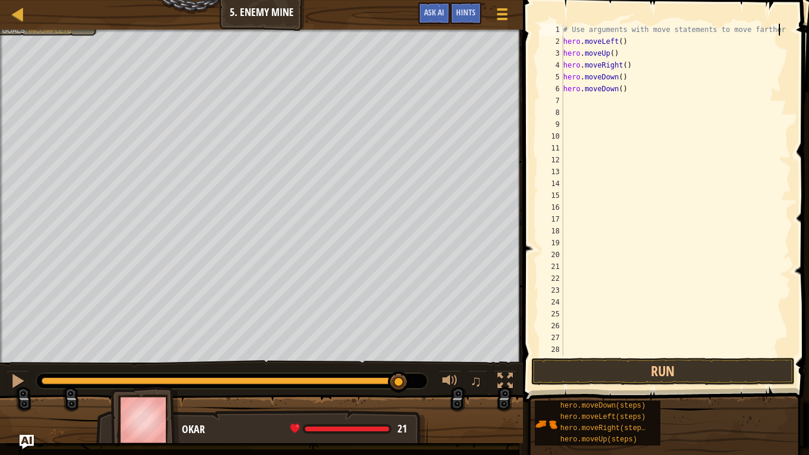
click at [630, 36] on div "# Use arguments with move statements to move farther hero . moveLeft ( ) hero .…" at bounding box center [676, 201] width 230 height 355
type textarea "h"
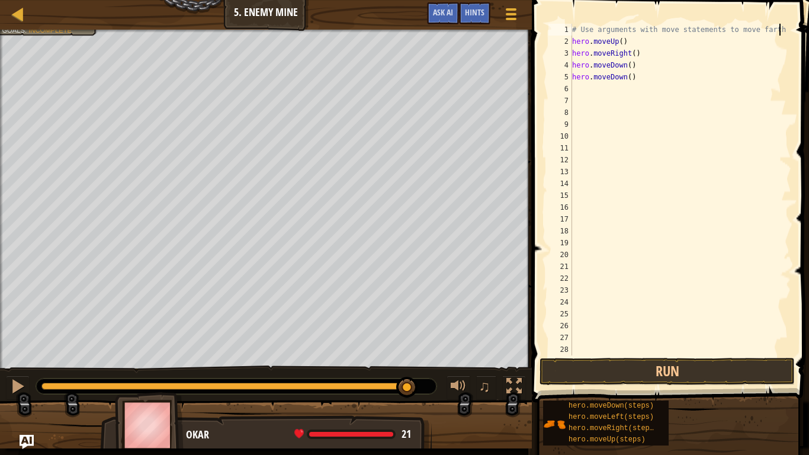
click at [629, 46] on div "# Use arguments with move statements to move farth hero . moveUp ( ) hero . mov…" at bounding box center [681, 201] width 222 height 355
type textarea "h"
click at [647, 52] on div "# Use arguments with move statements to move farth hero . moveRight ( ) hero . …" at bounding box center [681, 201] width 222 height 355
type textarea "h"
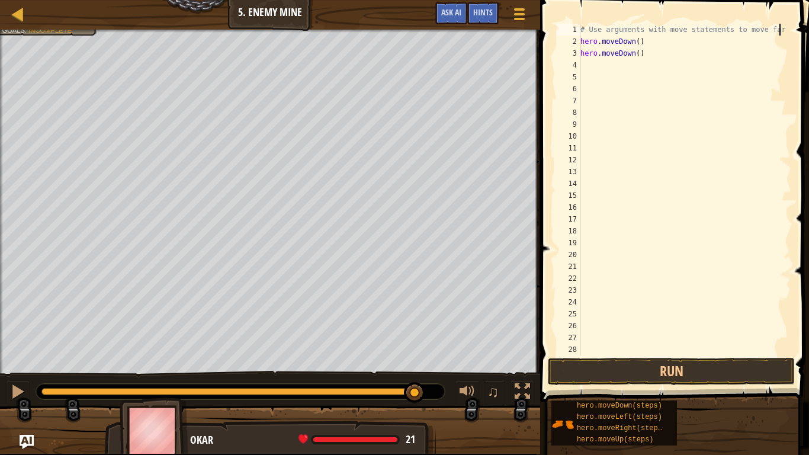
click at [645, 41] on div "# Use arguments with move statements to move far hero . moveDown ( ) hero . mov…" at bounding box center [684, 201] width 213 height 355
type textarea "h"
click at [643, 55] on div "# Use arguments with move statements to move far hero . moveDown ( )" at bounding box center [684, 201] width 213 height 355
type textarea "h"
click at [597, 27] on div "# Use arguments with move statements to move far" at bounding box center [684, 201] width 213 height 355
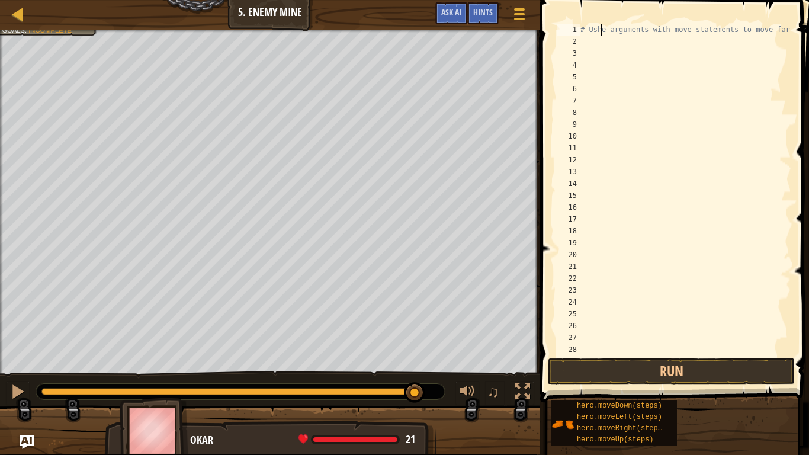
scroll to position [5, 4]
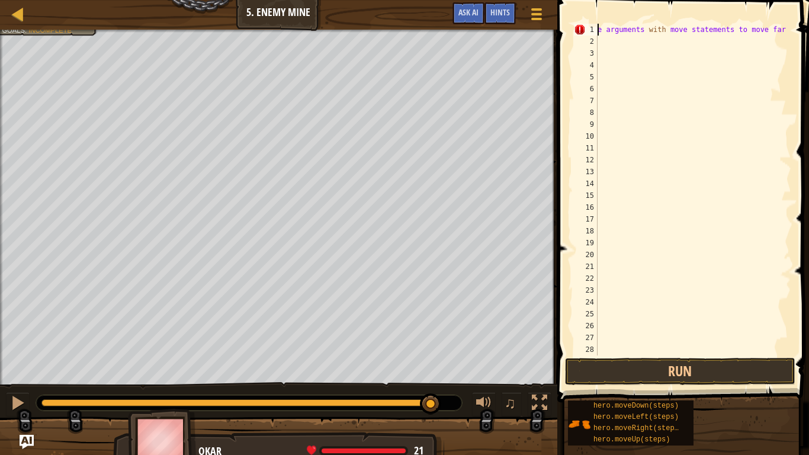
click at [780, 31] on div at bounding box center [786, 355] width 12 height 663
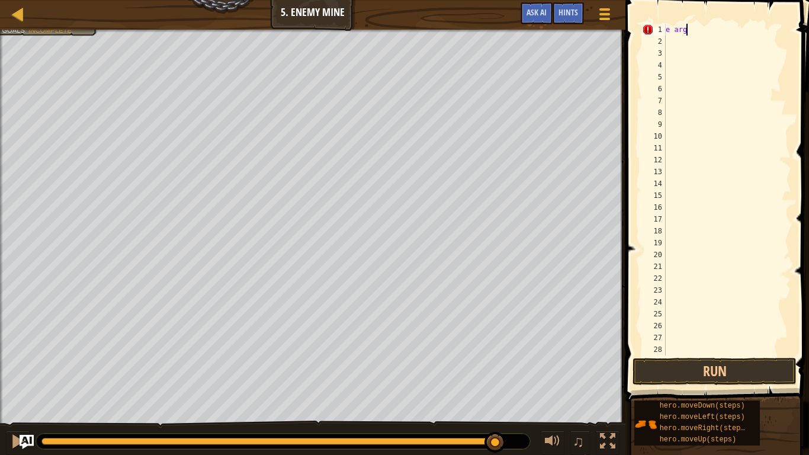
scroll to position [5, 1]
type textarea "e"
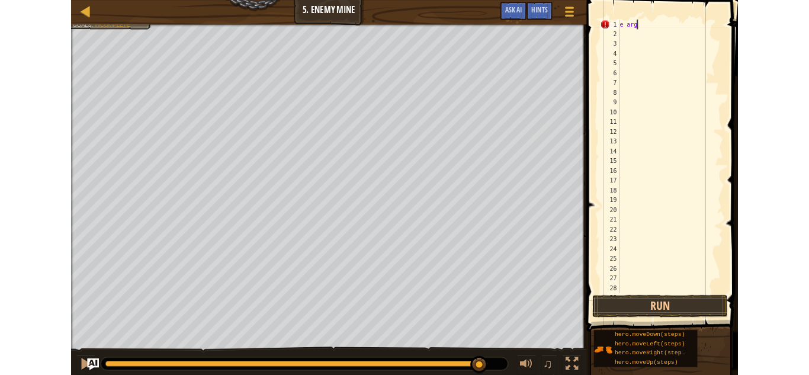
scroll to position [5, 0]
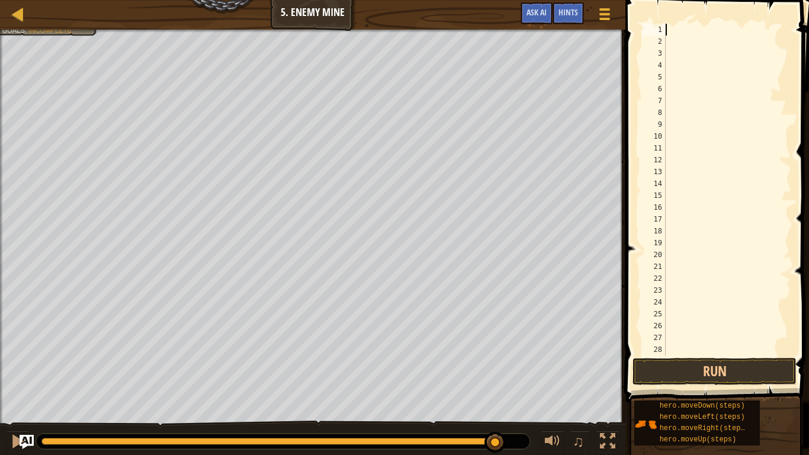
type textarea "h"
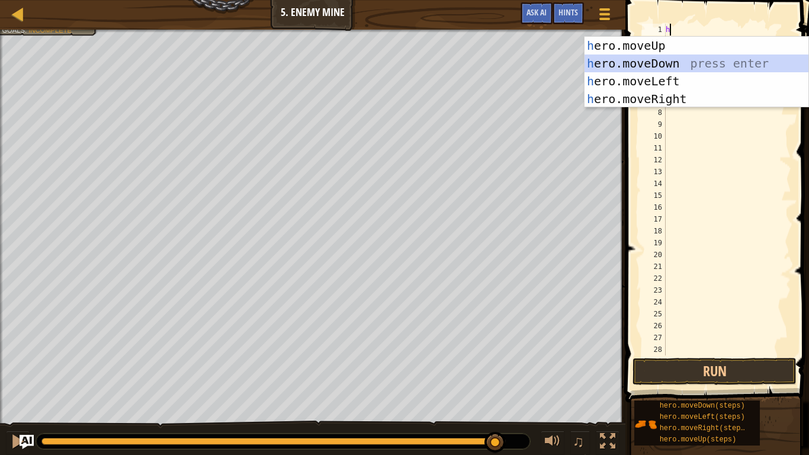
click at [686, 57] on div "h ero.moveUp press enter h ero.moveDown press enter h ero.moveLeft press enter …" at bounding box center [697, 90] width 224 height 107
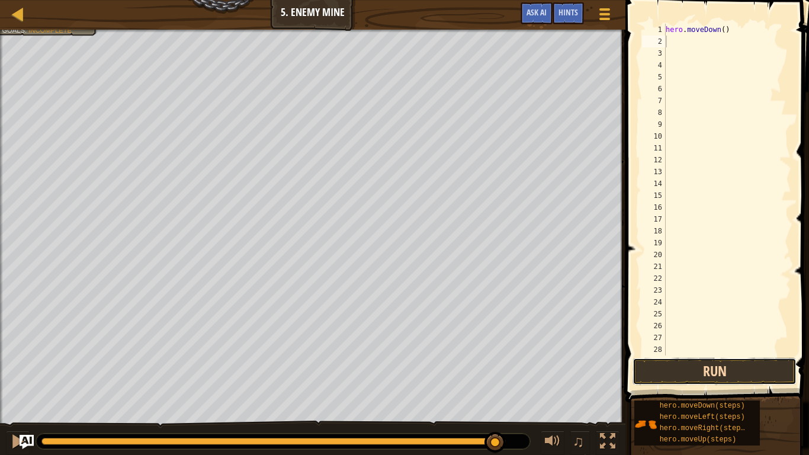
click at [750, 361] on button "Run" at bounding box center [715, 371] width 164 height 27
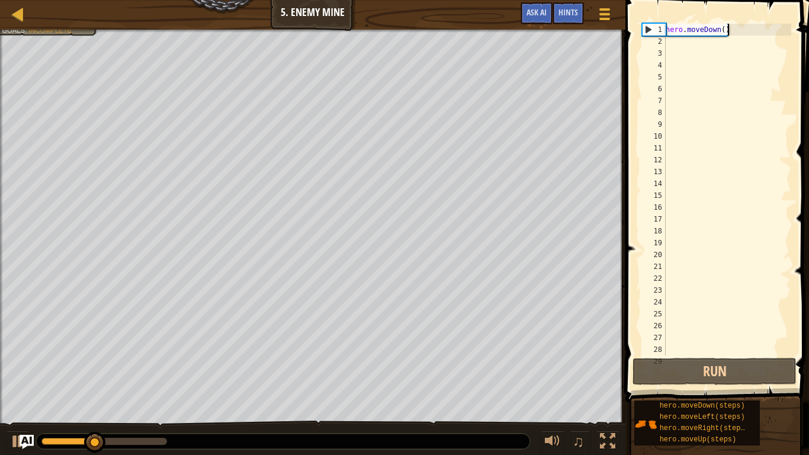
click at [742, 29] on div "hero . moveDown ( )" at bounding box center [727, 201] width 128 height 355
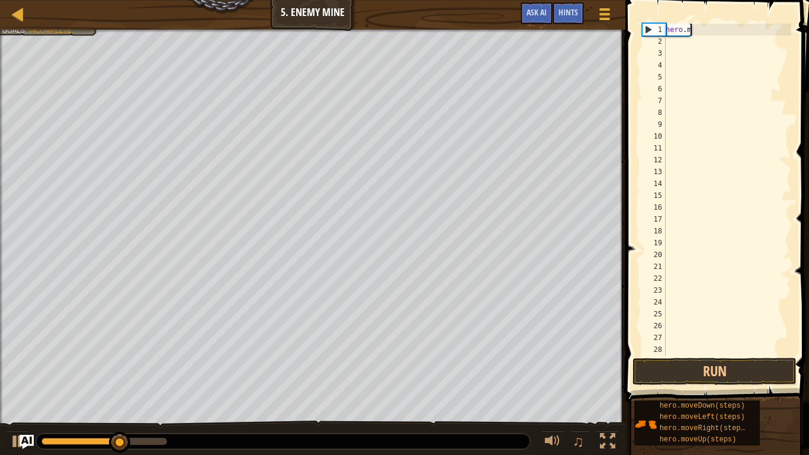
type textarea "h"
click at [646, 373] on button "Run" at bounding box center [715, 371] width 164 height 27
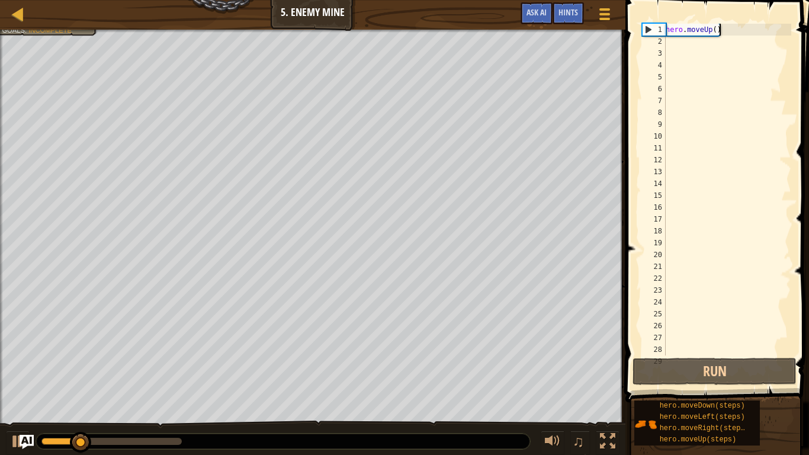
click at [733, 34] on div "hero . moveUp ( )" at bounding box center [727, 201] width 128 height 355
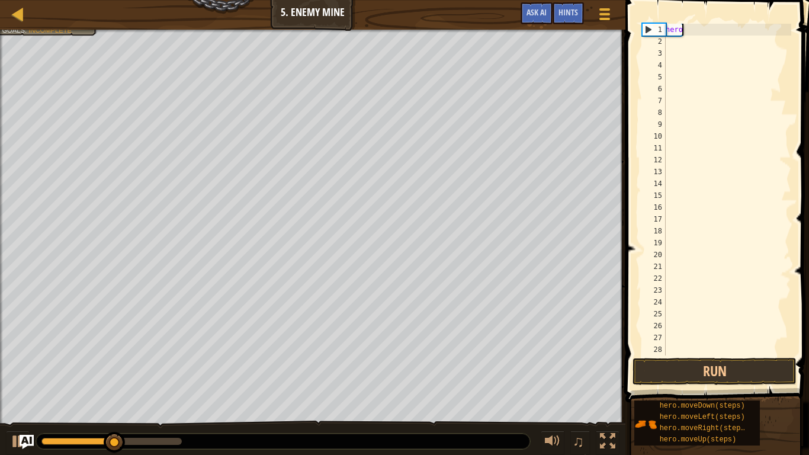
type textarea "h"
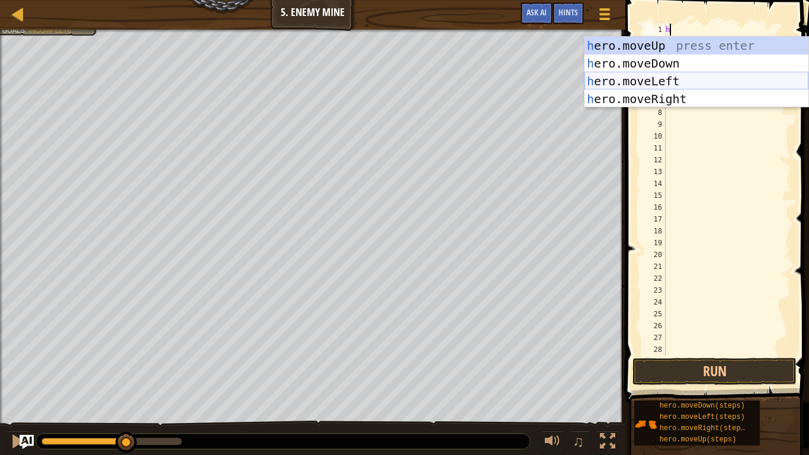
click at [683, 83] on div "h ero.moveUp press enter h ero.moveDown press enter h ero.moveLeft press enter …" at bounding box center [697, 90] width 224 height 107
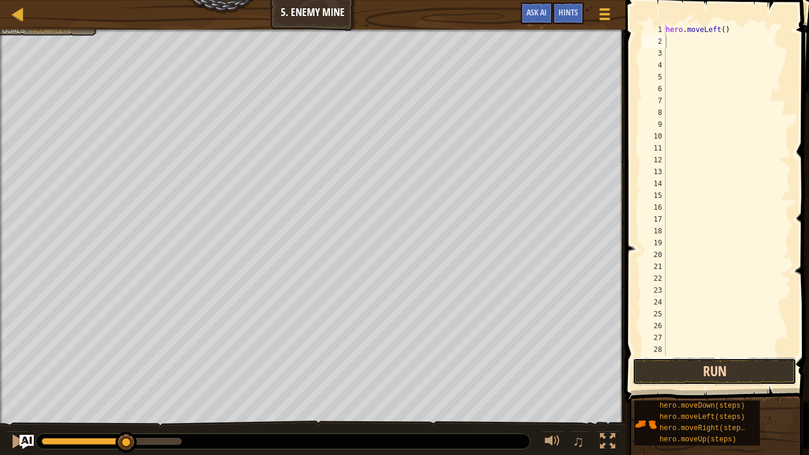
click at [745, 364] on button "Run" at bounding box center [715, 371] width 164 height 27
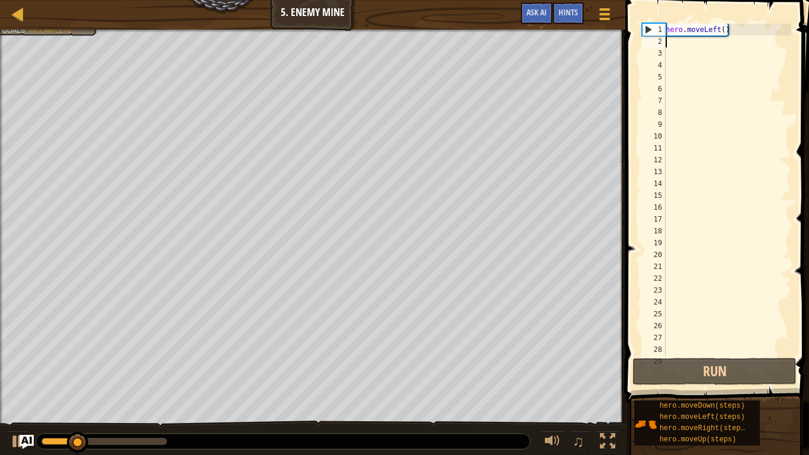
click at [761, 25] on div "hero . moveLeft ( )" at bounding box center [727, 201] width 128 height 355
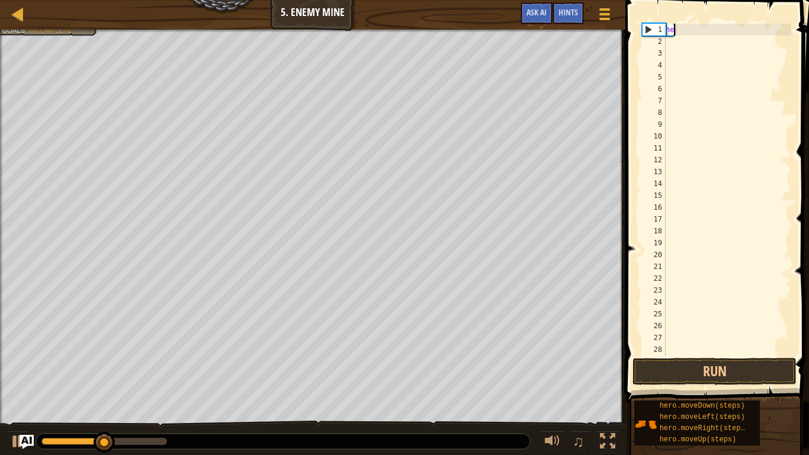
type textarea "h"
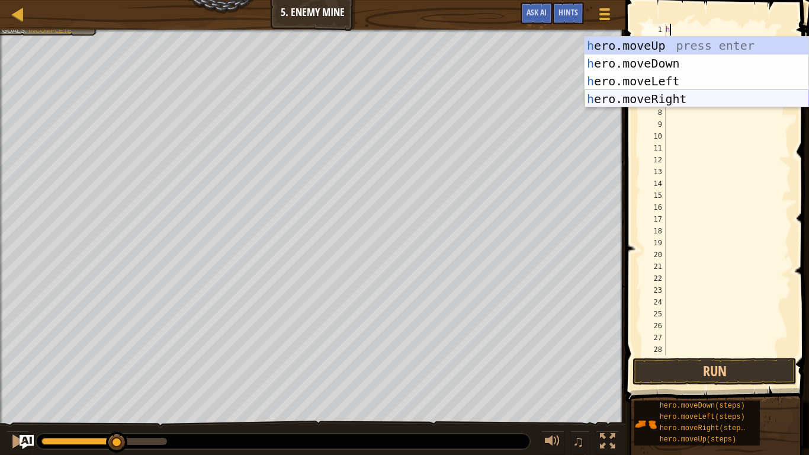
click at [705, 96] on div "h ero.moveUp press enter h ero.moveDown press enter h ero.moveLeft press enter …" at bounding box center [697, 90] width 224 height 107
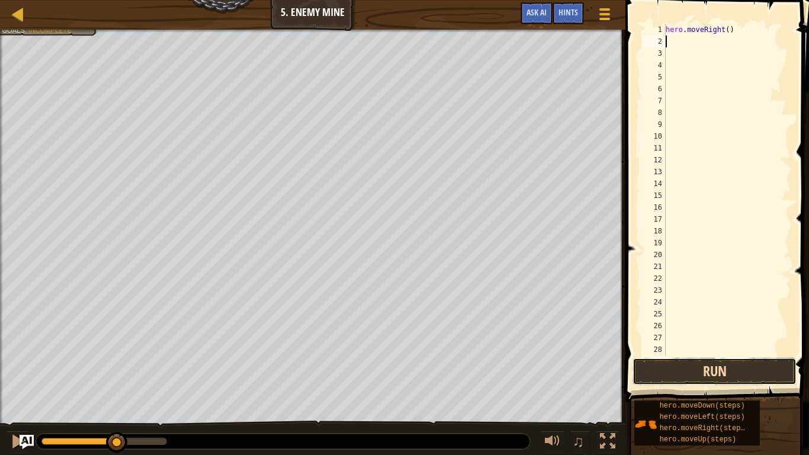
click at [747, 374] on button "Run" at bounding box center [715, 371] width 164 height 27
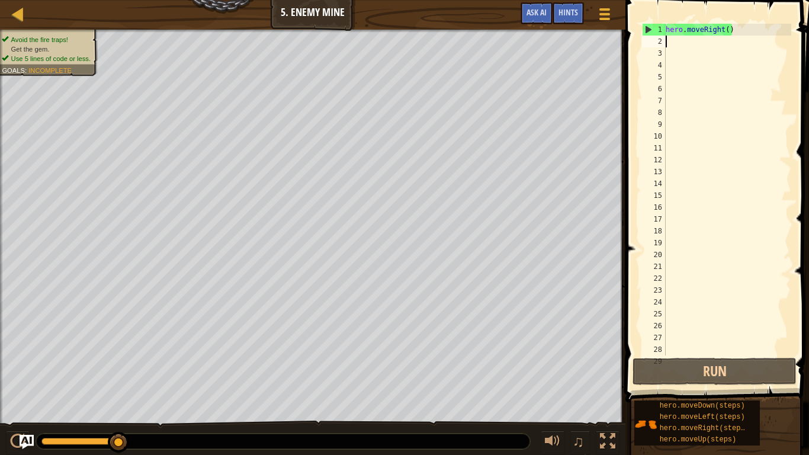
type textarea "h"
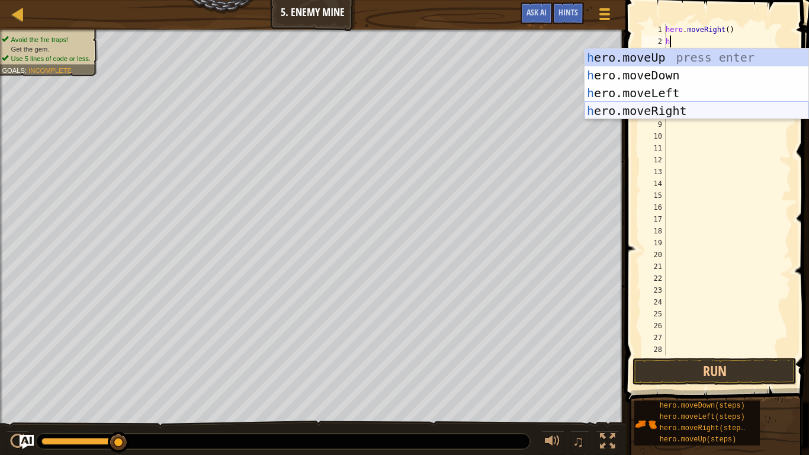
click at [703, 106] on div "h ero.moveUp press enter h ero.moveDown press enter h ero.moveLeft press enter …" at bounding box center [697, 102] width 224 height 107
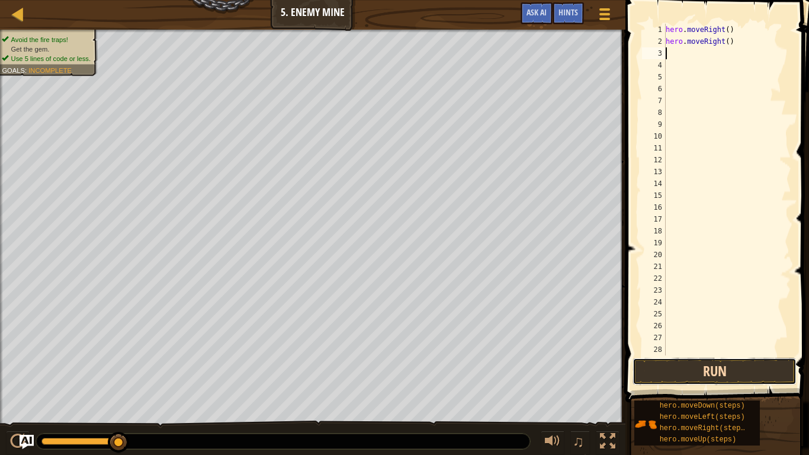
click at [720, 366] on button "Run" at bounding box center [715, 371] width 164 height 27
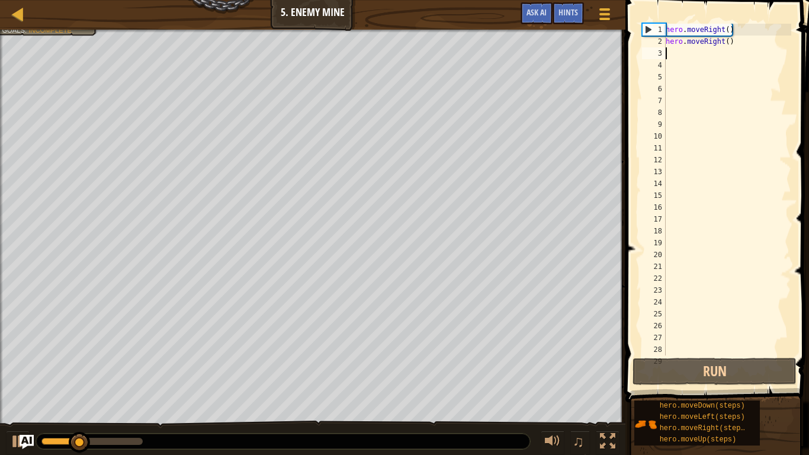
type textarea "h"
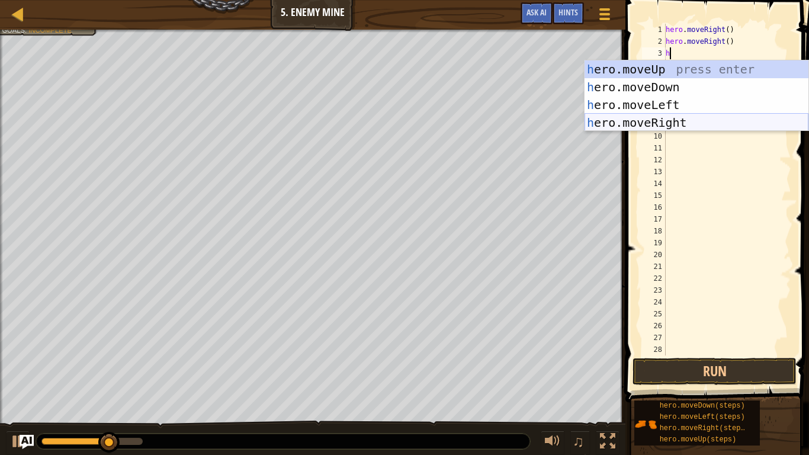
click at [672, 127] on div "h ero.moveUp press enter h ero.moveDown press enter h ero.moveLeft press enter …" at bounding box center [697, 113] width 224 height 107
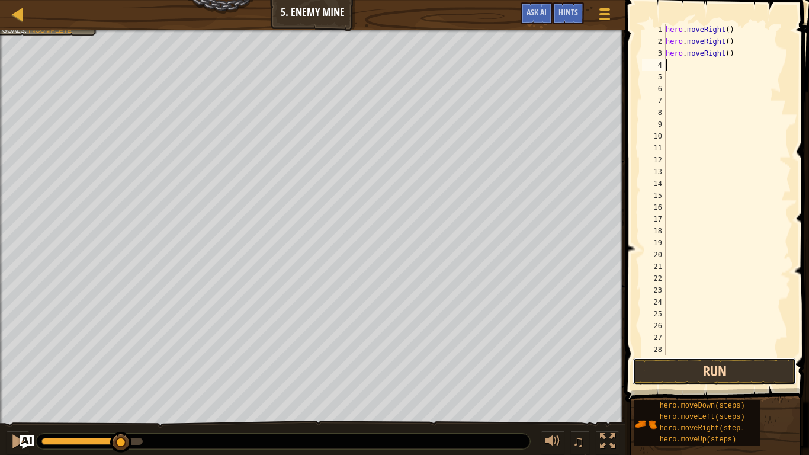
click at [714, 371] on button "Run" at bounding box center [715, 371] width 164 height 27
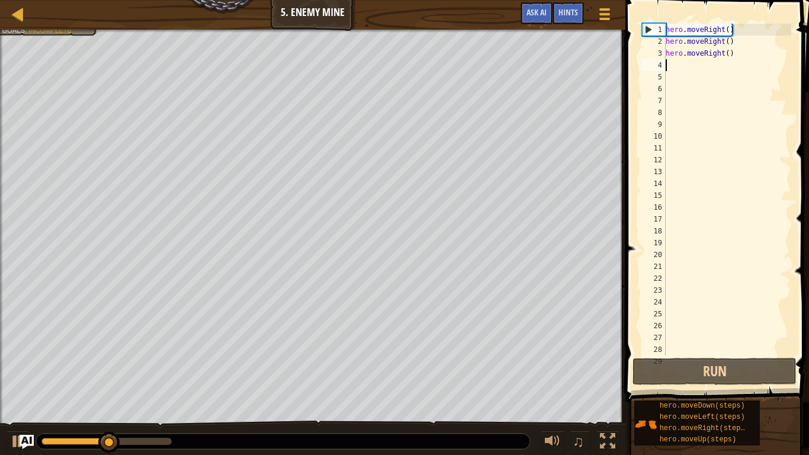
type textarea "h"
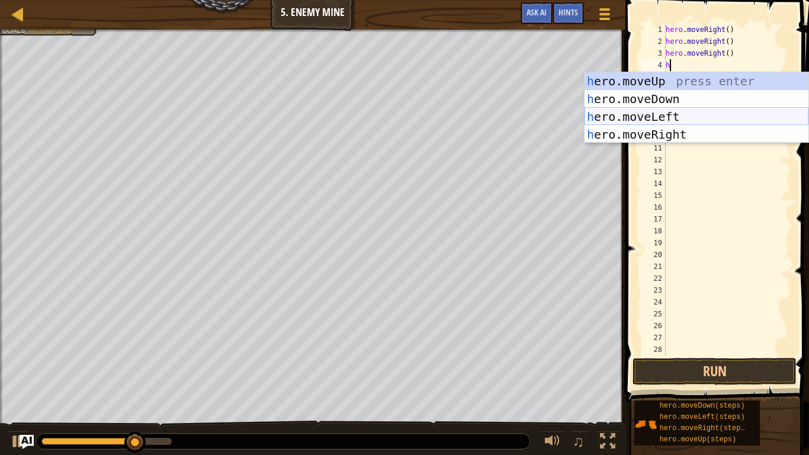
click at [654, 114] on div "h ero.moveUp press enter h ero.moveDown press enter h ero.moveLeft press enter …" at bounding box center [697, 125] width 224 height 107
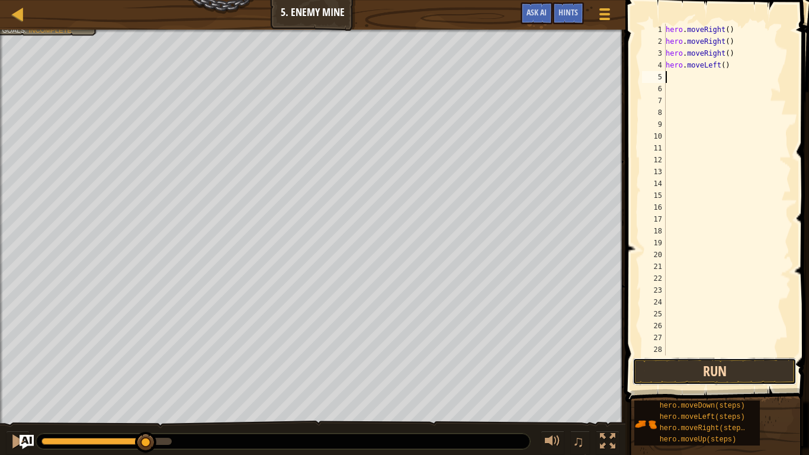
click at [682, 365] on button "Run" at bounding box center [715, 371] width 164 height 27
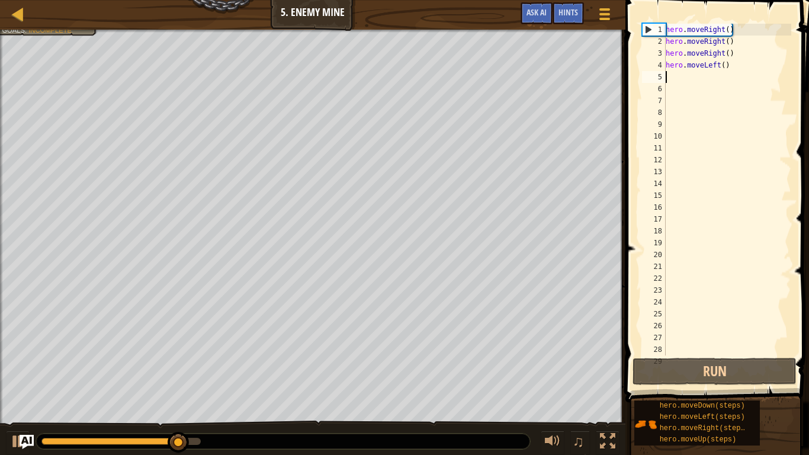
click at [732, 62] on div "hero . moveRight ( ) hero . moveRight ( ) hero . moveRight ( ) hero . moveLeft …" at bounding box center [727, 201] width 128 height 355
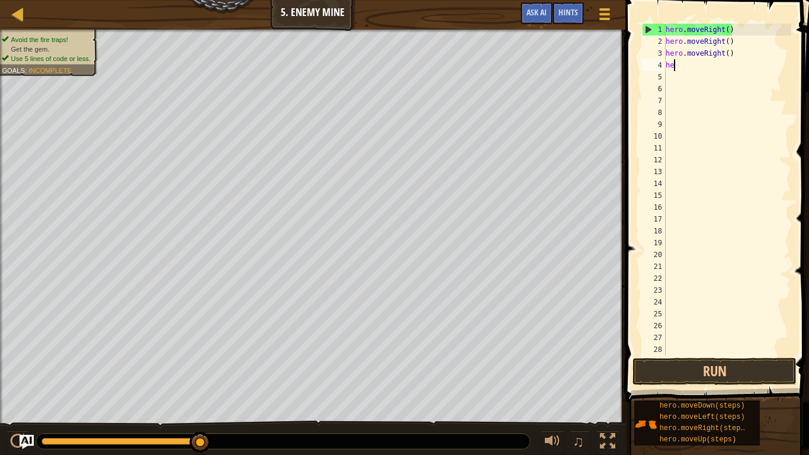
type textarea "h"
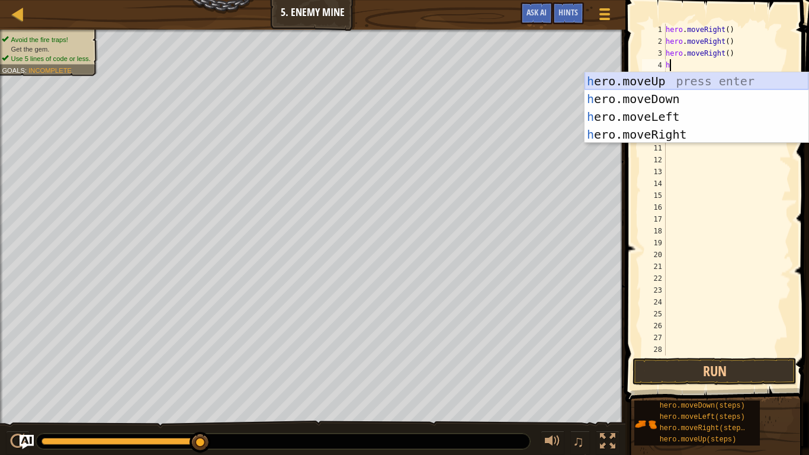
click at [692, 81] on div "h ero.moveUp press enter h ero.moveDown press enter h ero.moveLeft press enter …" at bounding box center [697, 125] width 224 height 107
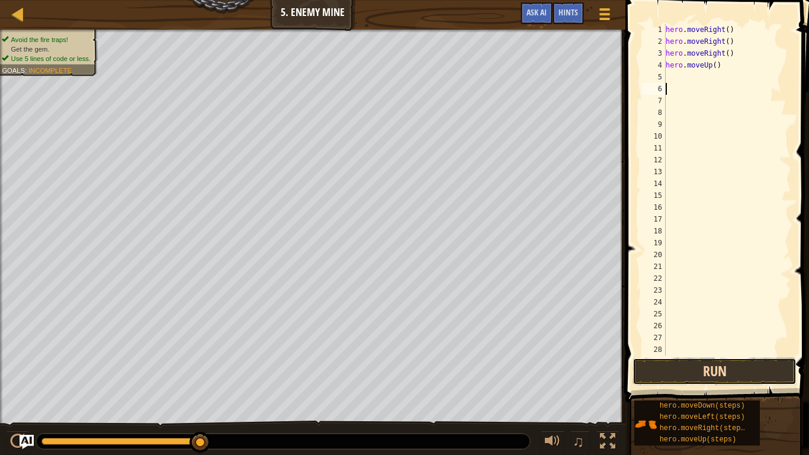
click at [713, 369] on button "Run" at bounding box center [715, 371] width 164 height 27
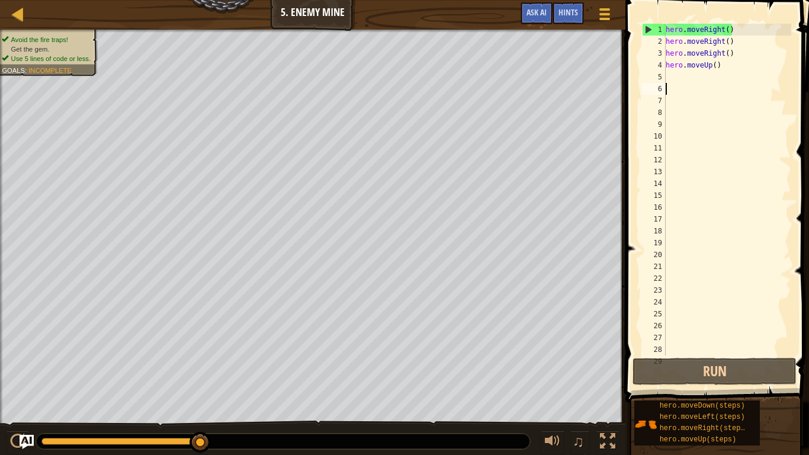
click at [675, 76] on div "hero . moveRight ( ) hero . moveRight ( ) hero . moveRight ( ) hero . moveUp ( )" at bounding box center [727, 201] width 128 height 355
type textarea "h"
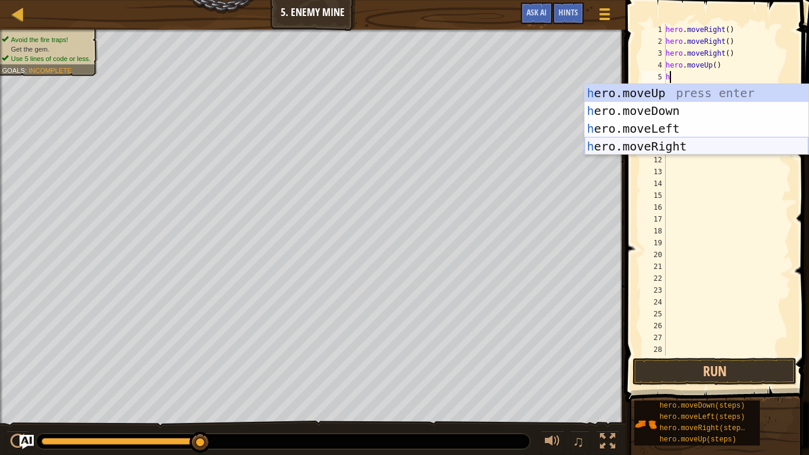
click at [674, 142] on div "h ero.moveUp press enter h ero.moveDown press enter h ero.moveLeft press enter …" at bounding box center [697, 137] width 224 height 107
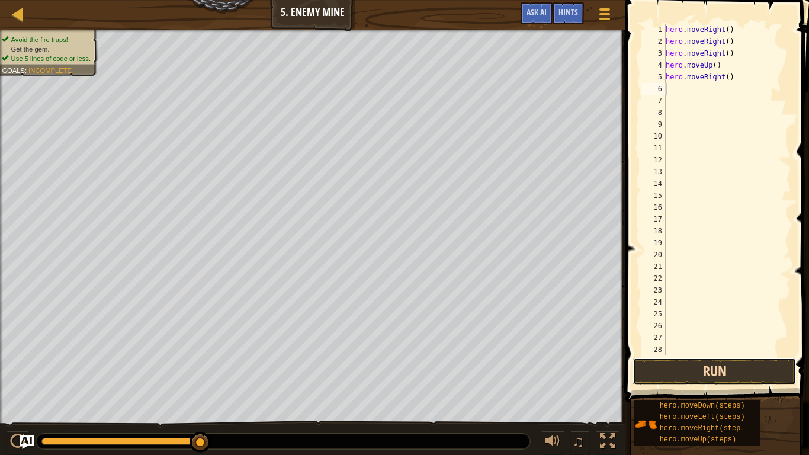
click at [729, 374] on button "Run" at bounding box center [715, 371] width 164 height 27
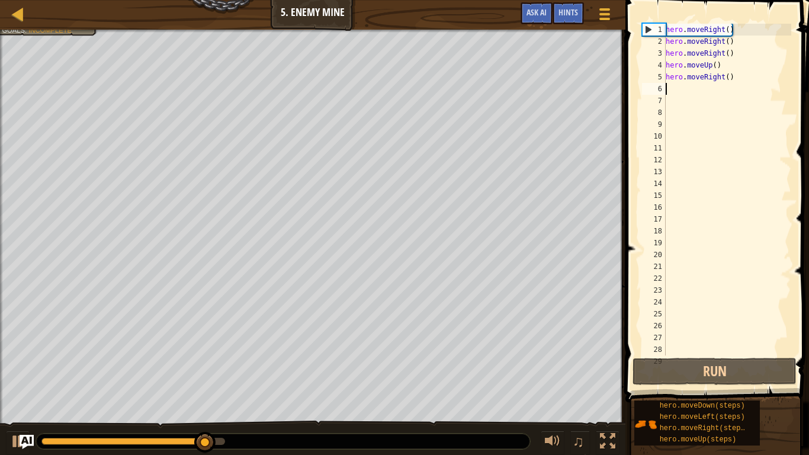
click at [671, 88] on div "hero . moveRight ( ) hero . moveRight ( ) hero . moveRight ( ) hero . moveUp ( …" at bounding box center [727, 201] width 128 height 355
type textarea "h"
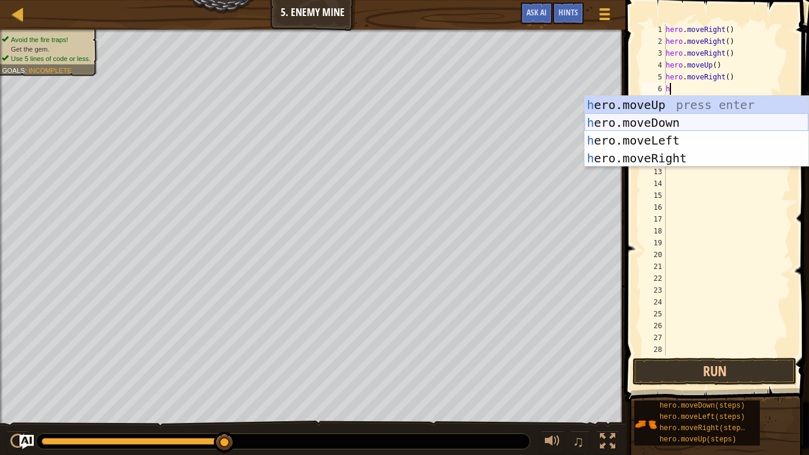
click at [672, 121] on div "h ero.moveUp press enter h ero.moveDown press enter h ero.moveLeft press enter …" at bounding box center [697, 149] width 224 height 107
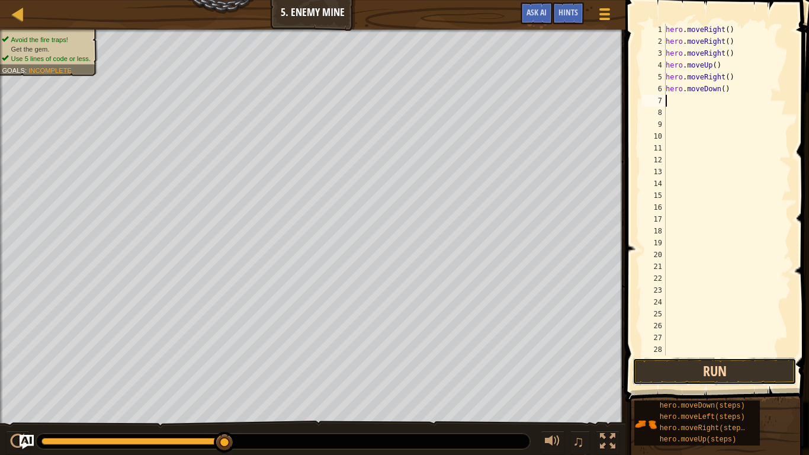
click at [733, 365] on button "Run" at bounding box center [715, 371] width 164 height 27
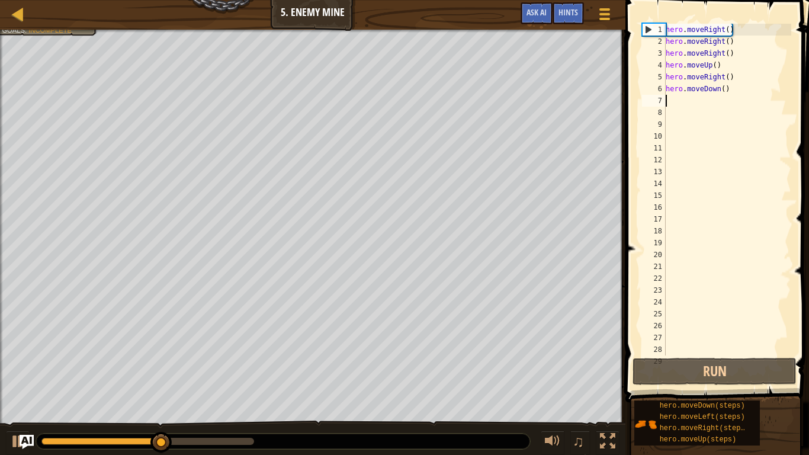
type textarea "h"
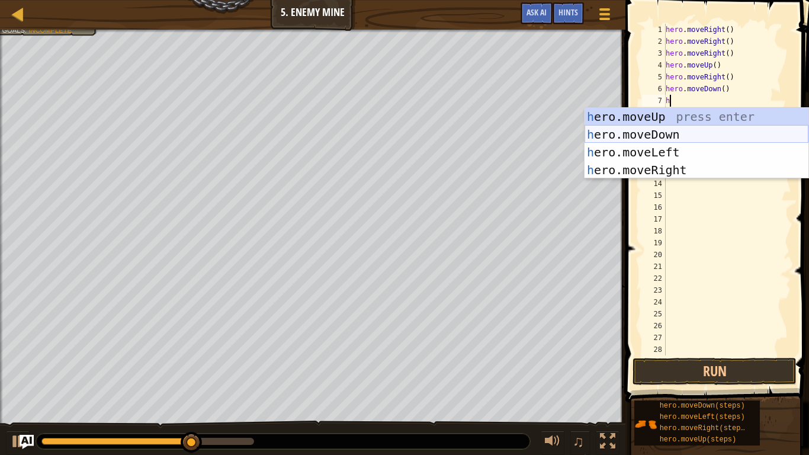
click at [684, 140] on div "h ero.moveUp press enter h ero.moveDown press enter h ero.moveLeft press enter …" at bounding box center [697, 161] width 224 height 107
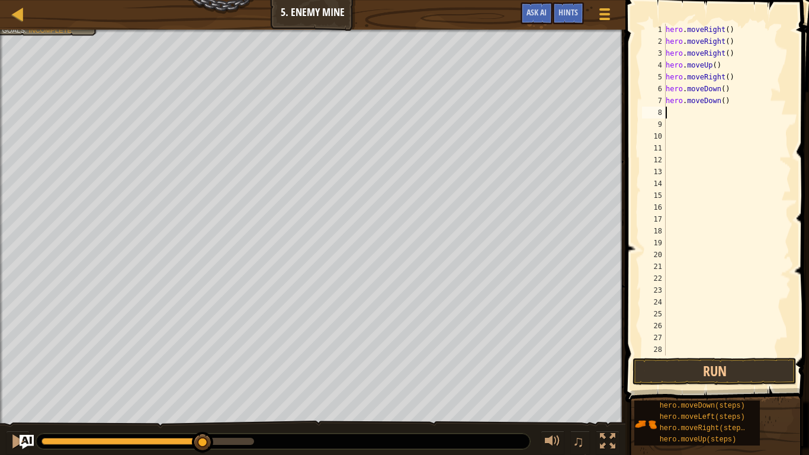
type textarea "h"
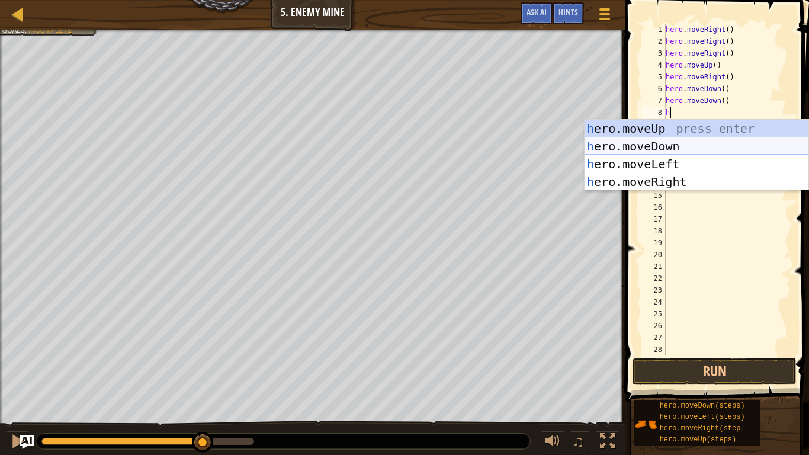
click at [678, 144] on div "h ero.moveUp press enter h ero.moveDown press enter h ero.moveLeft press enter …" at bounding box center [697, 173] width 224 height 107
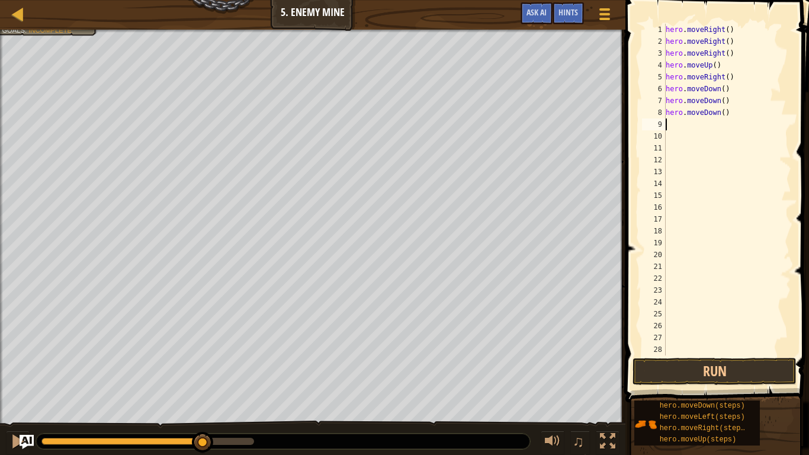
click at [717, 356] on span at bounding box center [718, 184] width 193 height 437
click at [719, 360] on button "Run" at bounding box center [715, 371] width 164 height 27
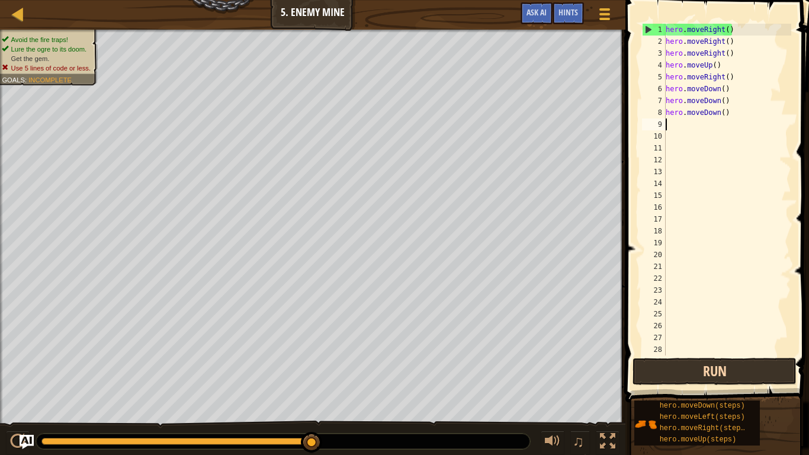
type textarea "h"
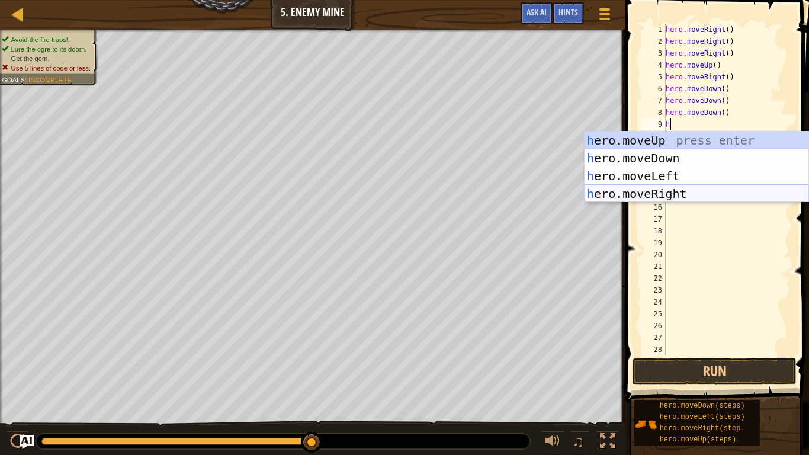
click at [657, 196] on div "h ero.moveUp press enter h ero.moveDown press enter h ero.moveLeft press enter …" at bounding box center [697, 185] width 224 height 107
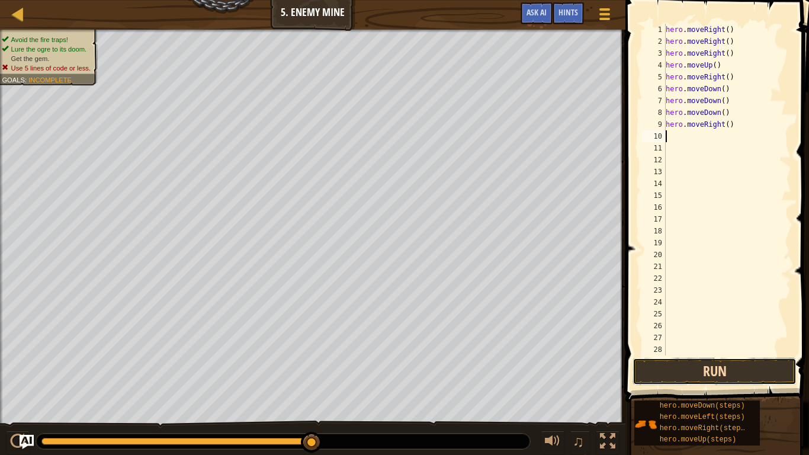
click at [682, 365] on button "Run" at bounding box center [715, 371] width 164 height 27
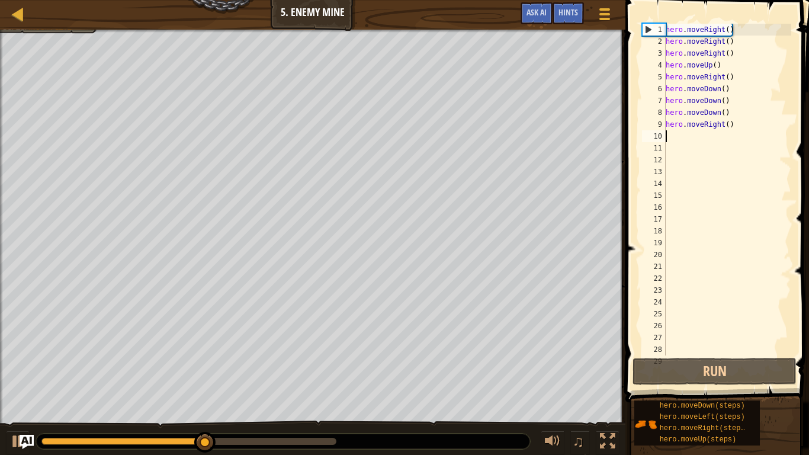
type textarea "h"
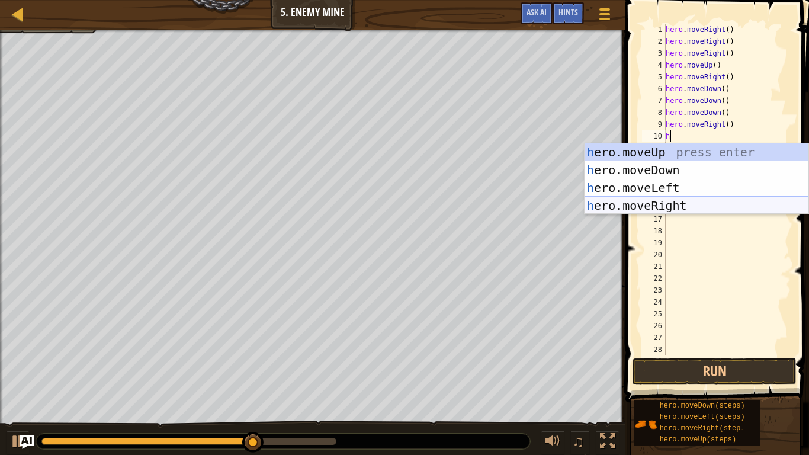
click at [686, 203] on div "h ero.moveUp press enter h ero.moveDown press enter h ero.moveLeft press enter …" at bounding box center [697, 196] width 224 height 107
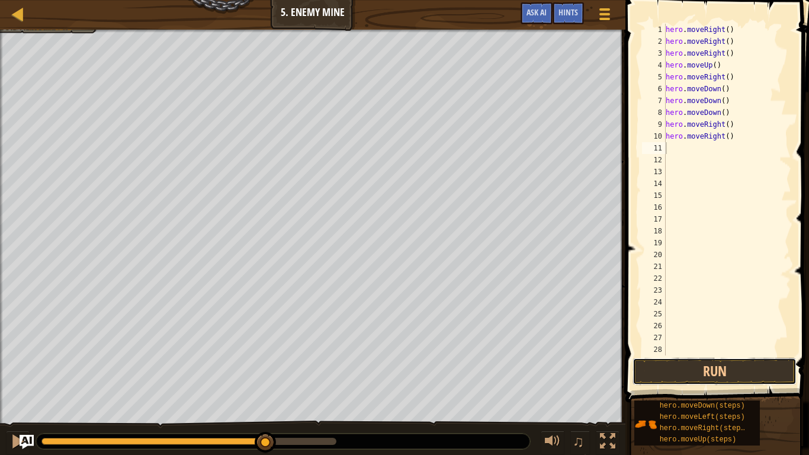
drag, startPoint x: 749, startPoint y: 370, endPoint x: 773, endPoint y: 434, distance: 68.8
click at [773, 374] on div "Hints Videos 1 2 3 4 5 6 7 8 9 10 11 12 13 14 15 16 17 18 19 20 21 22 23 24 25 …" at bounding box center [715, 224] width 187 height 449
click at [732, 374] on button "Run" at bounding box center [715, 371] width 164 height 27
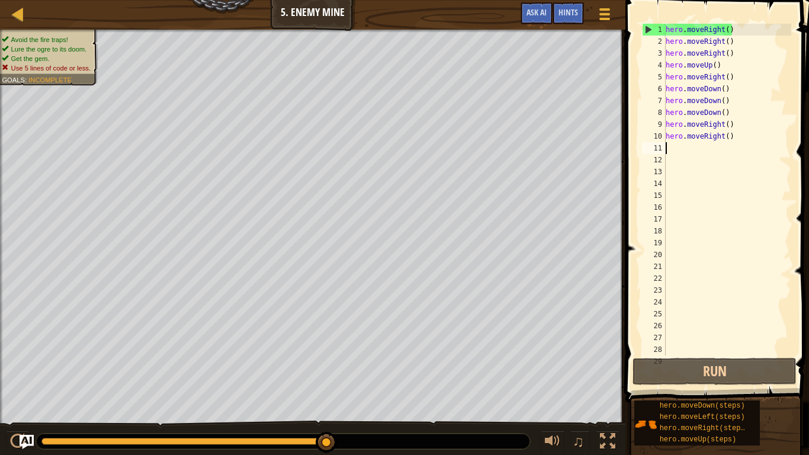
type textarea "h"
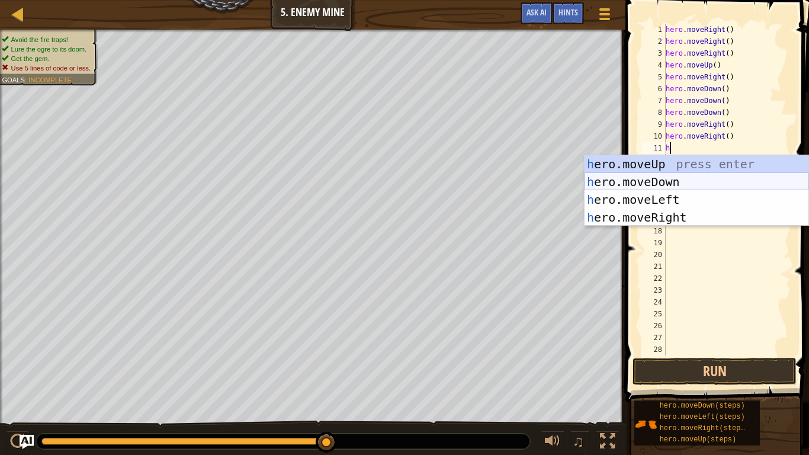
click at [665, 185] on div "h ero.moveUp press enter h ero.moveDown press enter h ero.moveLeft press enter …" at bounding box center [697, 208] width 224 height 107
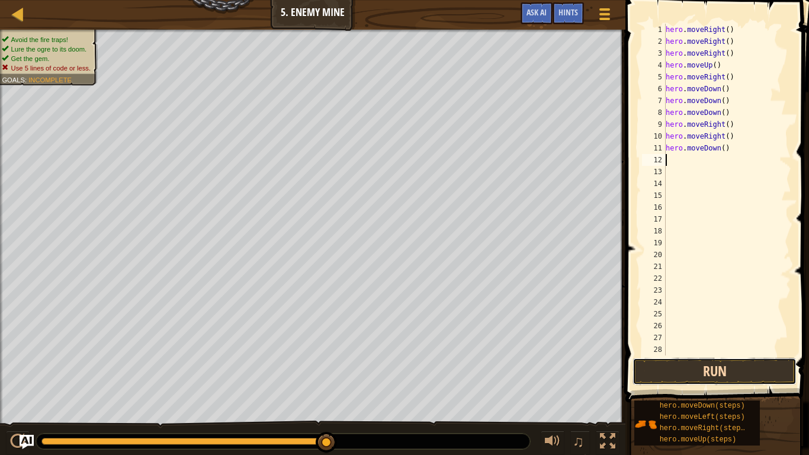
click at [698, 370] on button "Run" at bounding box center [715, 371] width 164 height 27
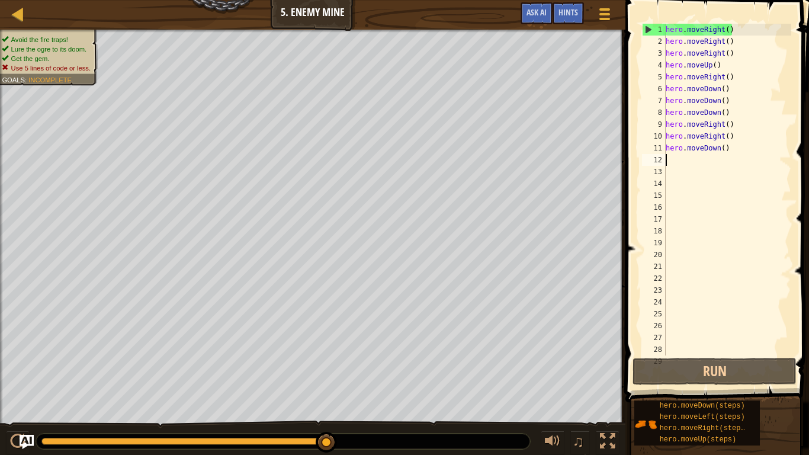
type textarea "h"
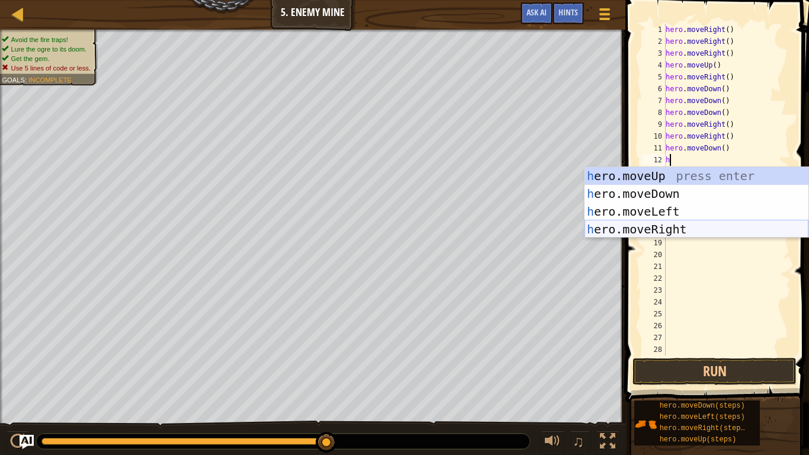
click at [701, 227] on div "h ero.moveUp press enter h ero.moveDown press enter h ero.moveLeft press enter …" at bounding box center [697, 220] width 224 height 107
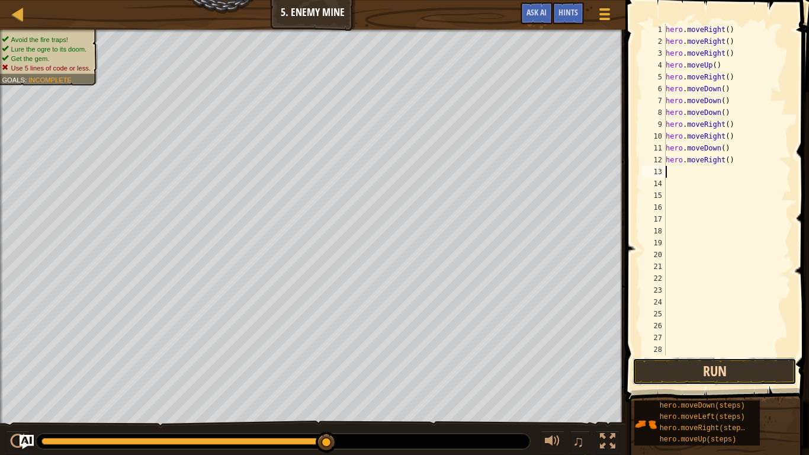
click at [720, 373] on button "Run" at bounding box center [715, 371] width 164 height 27
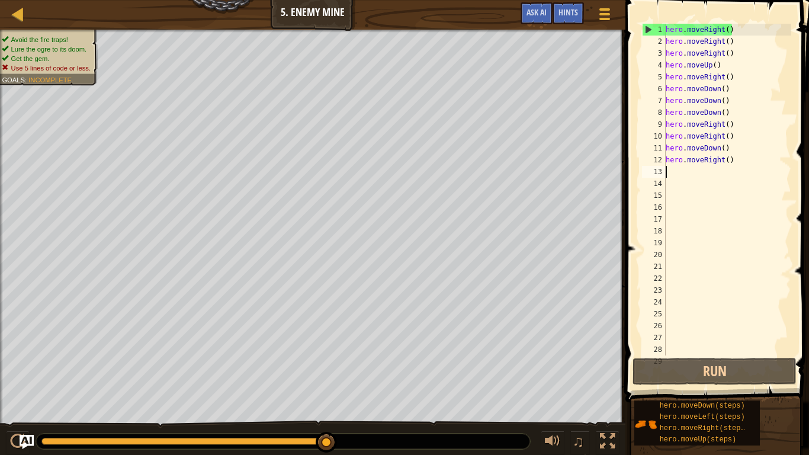
click at [732, 147] on div "hero . moveRight ( ) hero . moveRight ( ) hero . moveRight ( ) hero . moveUp ( …" at bounding box center [727, 201] width 128 height 355
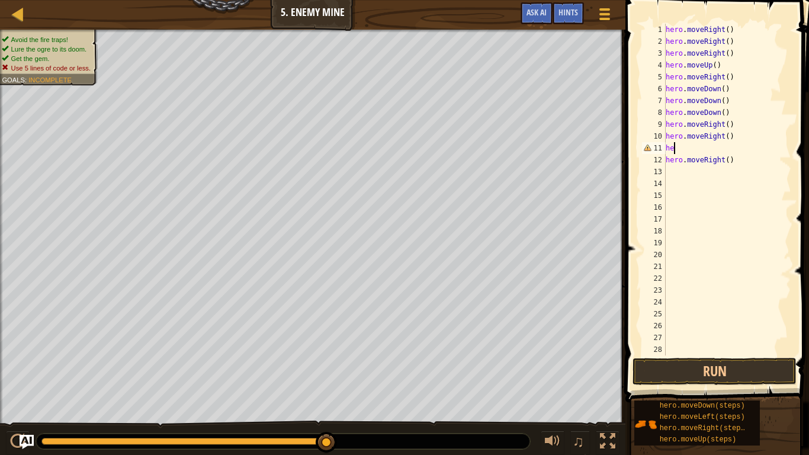
type textarea "h"
click at [733, 160] on div "hero . moveRight ( ) hero . moveRight ( ) hero . moveRight ( ) hero . moveUp ( …" at bounding box center [727, 201] width 128 height 355
type textarea "h"
click at [717, 142] on div "hero . moveRight ( ) hero . moveRight ( ) hero . moveRight ( ) hero . moveUp ( …" at bounding box center [727, 201] width 128 height 355
type textarea "hero.moveRight()"
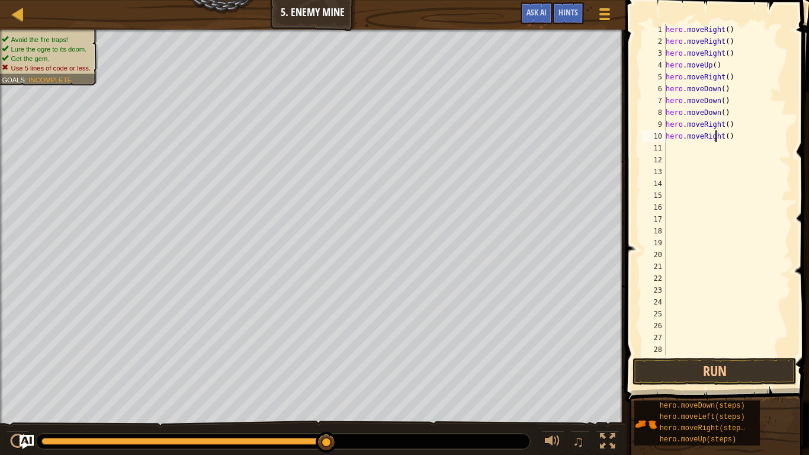
click at [682, 146] on div "hero . moveRight ( ) hero . moveRight ( ) hero . moveRight ( ) hero . moveUp ( …" at bounding box center [727, 201] width 128 height 355
type textarea "h"
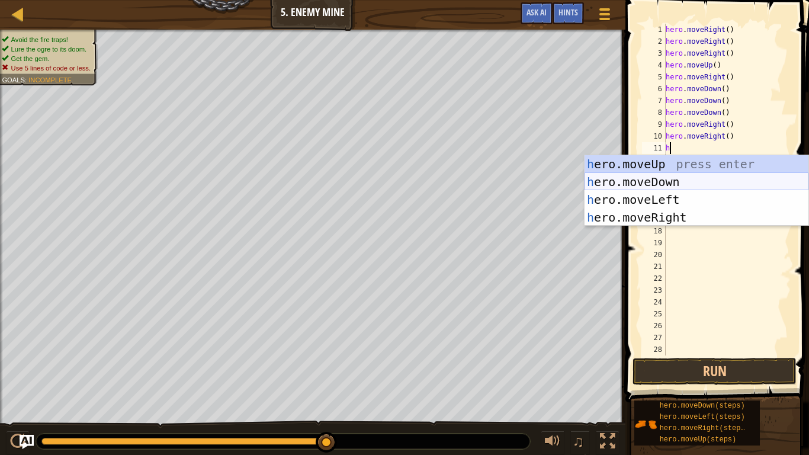
click at [682, 181] on div "h ero.moveUp press enter h ero.moveDown press enter h ero.moveLeft press enter …" at bounding box center [697, 208] width 224 height 107
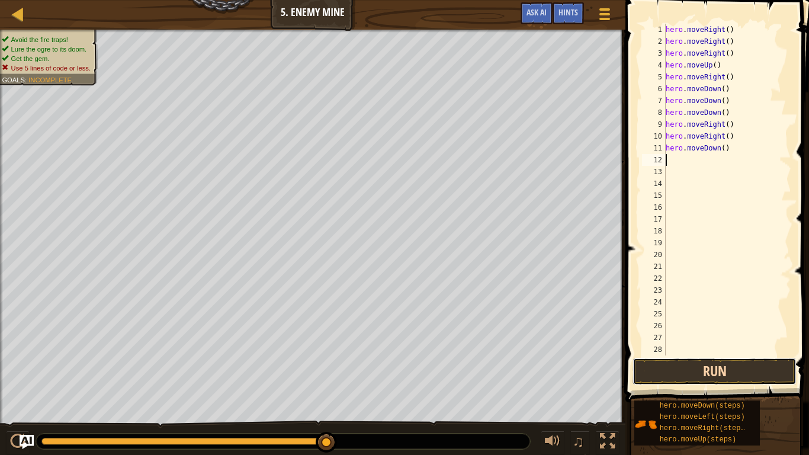
click at [708, 363] on button "Run" at bounding box center [715, 371] width 164 height 27
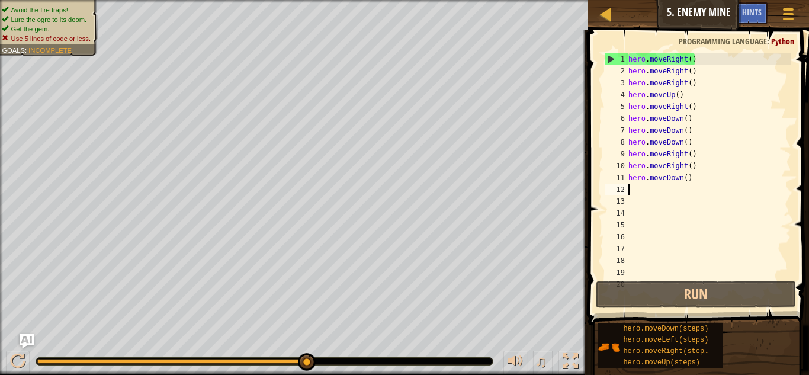
type textarea "="
type textarea "hero.moveDown()"
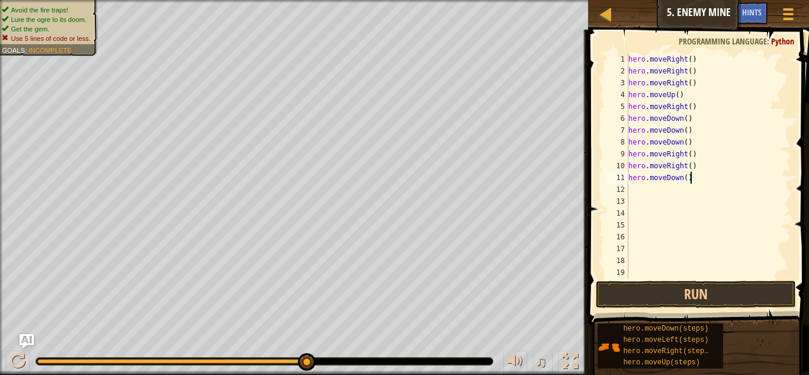
type textarea "hero.moveDown()"
click at [625, 275] on div "19" at bounding box center [617, 273] width 24 height 12
type textarea "hero.moveDown()"
click at [614, 225] on div "15" at bounding box center [617, 225] width 24 height 12
click at [623, 232] on div "16" at bounding box center [617, 237] width 24 height 12
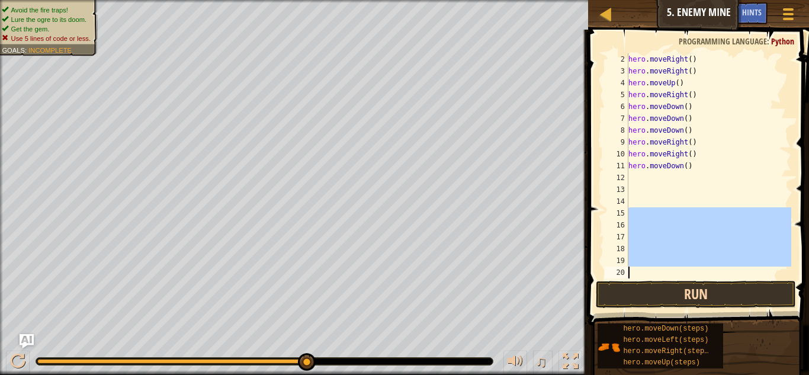
drag, startPoint x: 621, startPoint y: 230, endPoint x: 639, endPoint y: 292, distance: 64.1
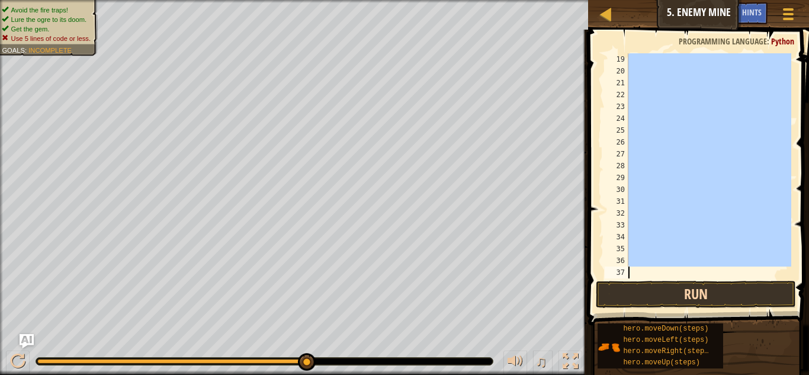
scroll to position [225, 0]
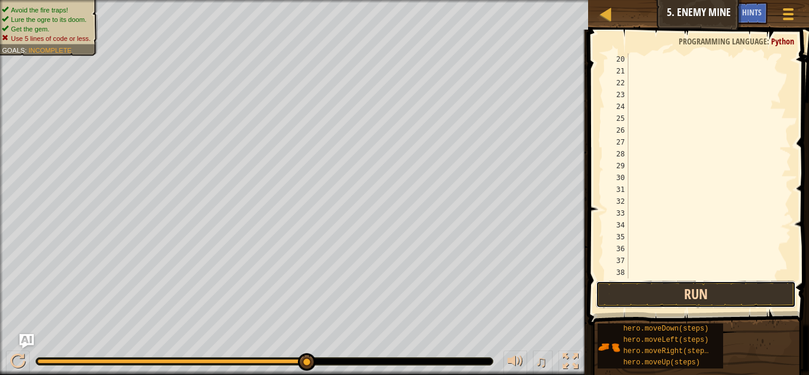
click at [637, 299] on button "Run" at bounding box center [696, 294] width 200 height 27
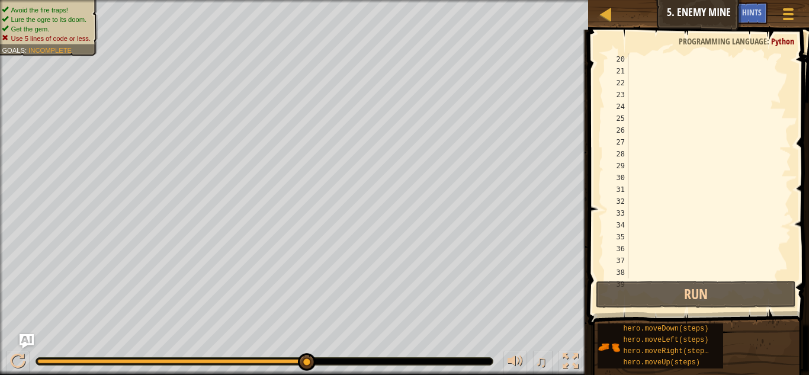
click at [800, 247] on span at bounding box center [700, 160] width 230 height 331
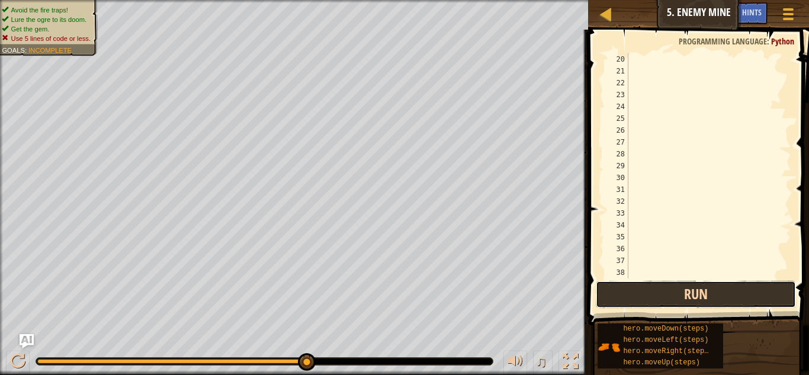
click at [745, 303] on button "Run" at bounding box center [696, 294] width 200 height 27
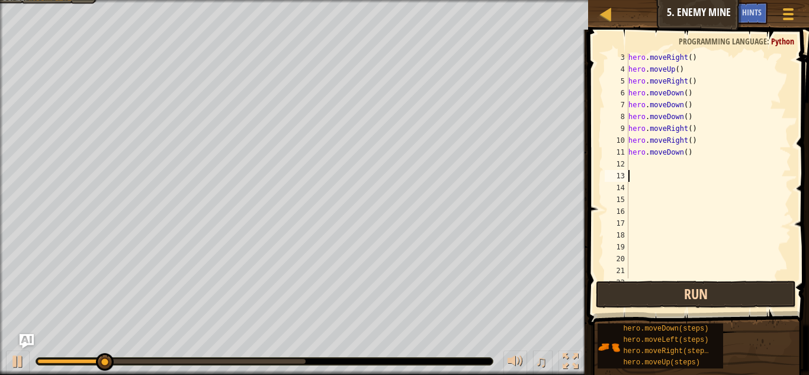
scroll to position [0, 0]
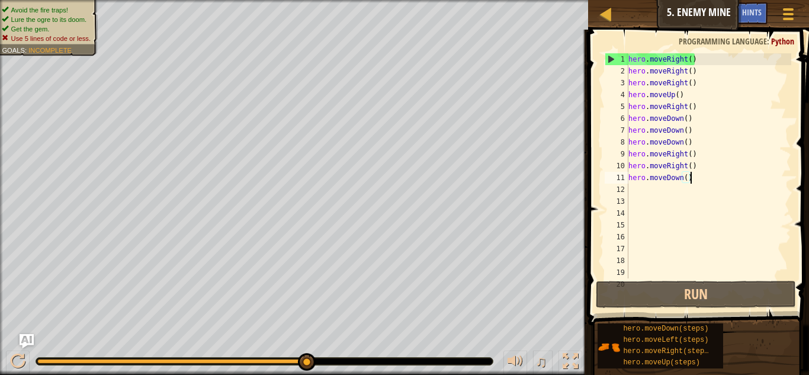
click at [690, 177] on div "hero . moveRight ( ) hero . moveRight ( ) hero . moveRight ( ) hero . moveUp ( …" at bounding box center [708, 177] width 165 height 249
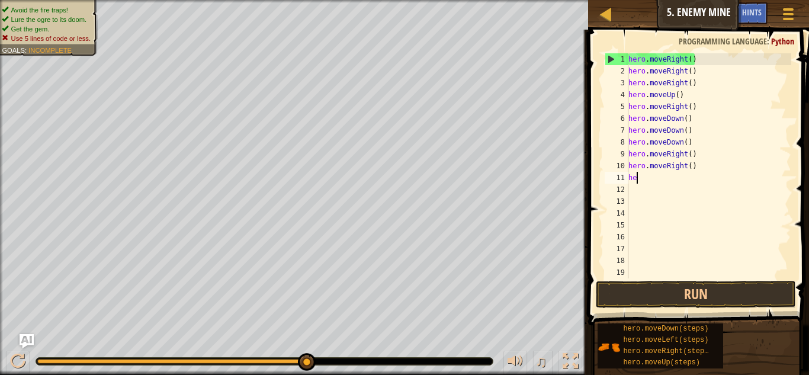
type textarea "h"
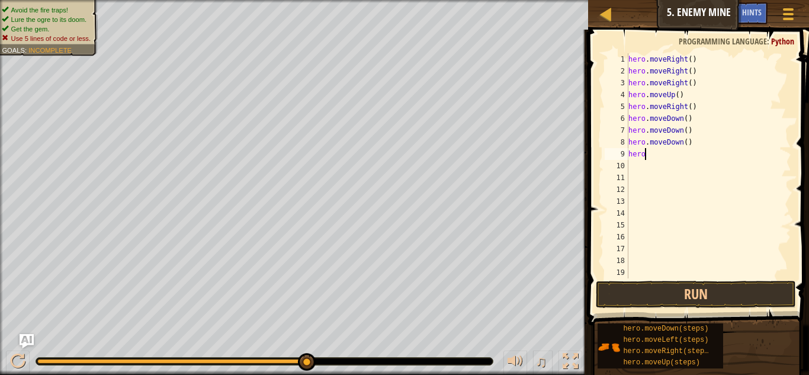
type textarea "h"
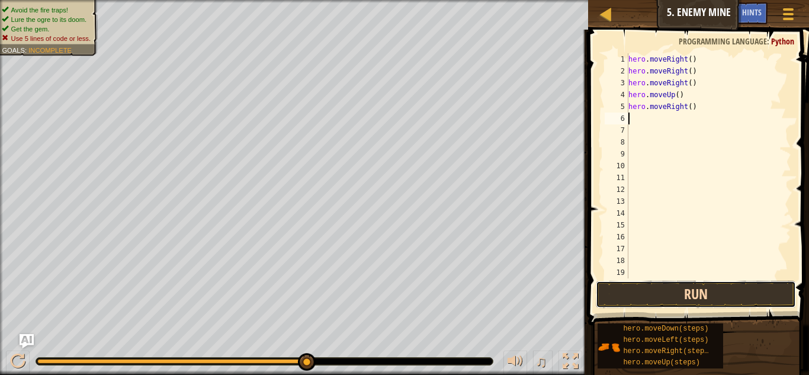
click at [704, 294] on button "Run" at bounding box center [696, 294] width 200 height 27
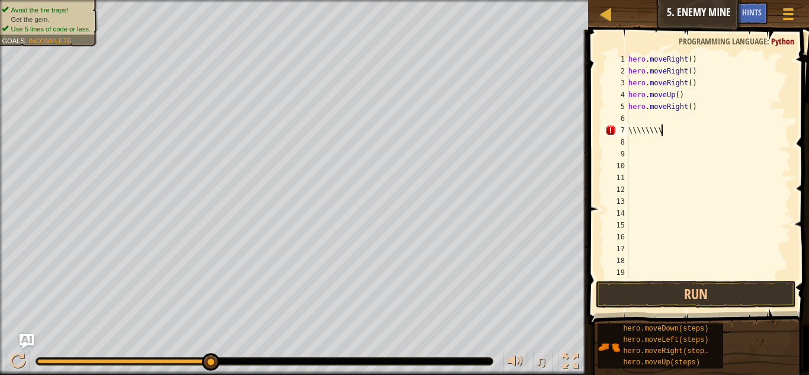
scroll to position [5, 1]
type textarea "\"
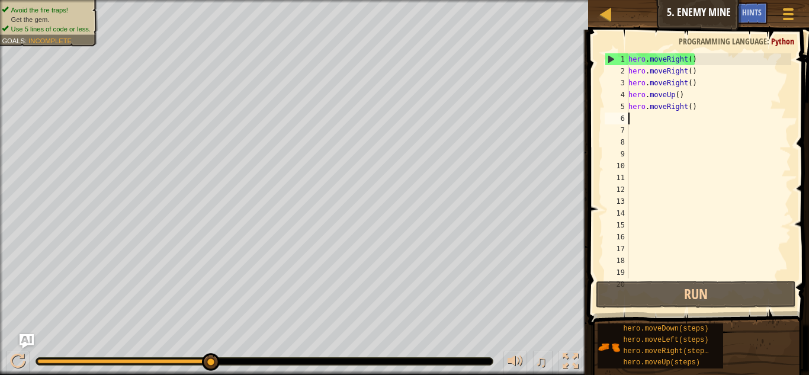
click at [652, 56] on div "hero . moveRight ( ) hero . moveRight ( ) hero . moveRight ( ) hero . moveUp ( …" at bounding box center [708, 177] width 165 height 249
click at [612, 57] on div "1" at bounding box center [616, 59] width 23 height 12
type textarea "hero.moveRight()"
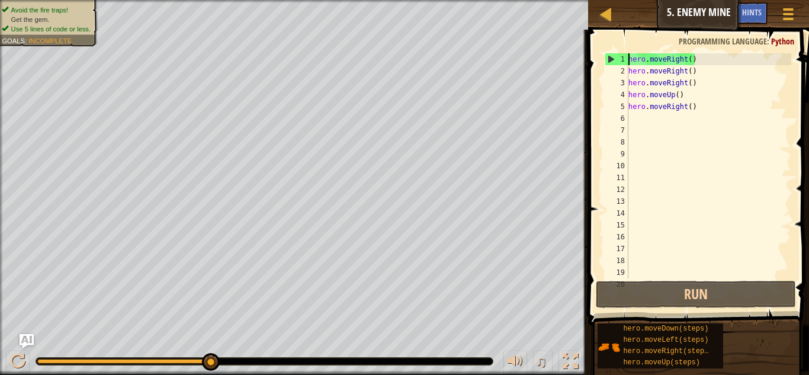
click at [612, 57] on div "1" at bounding box center [616, 59] width 23 height 12
click at [610, 57] on div "1" at bounding box center [616, 59] width 23 height 12
type textarea "hero.moveRight()"
click at [610, 57] on div "1" at bounding box center [616, 59] width 23 height 12
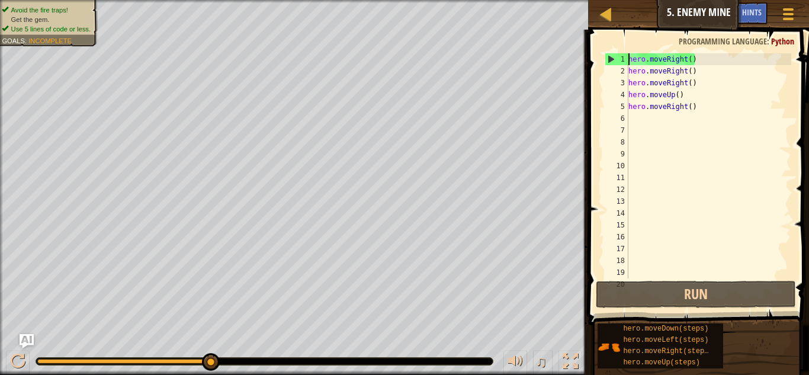
click at [610, 57] on div "1" at bounding box center [616, 59] width 23 height 12
type textarea "hero.moveRight()"
click at [610, 57] on div "1" at bounding box center [616, 59] width 23 height 12
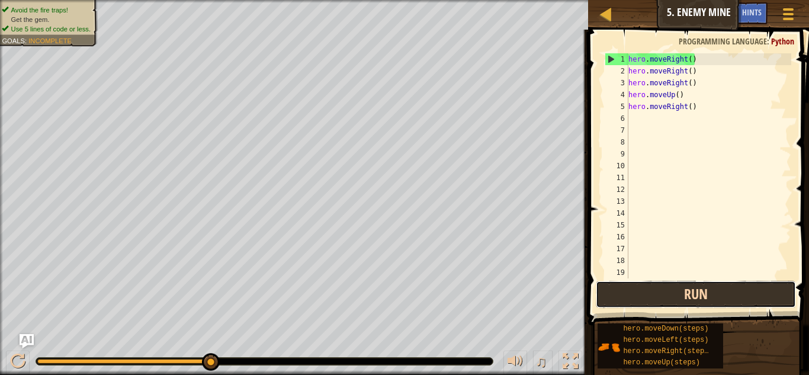
click at [657, 281] on button "Run" at bounding box center [696, 294] width 200 height 27
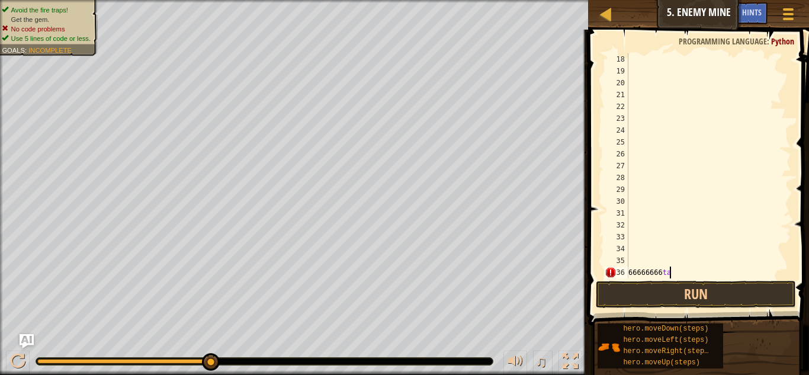
scroll to position [5, 5]
click at [804, 256] on span at bounding box center [700, 160] width 230 height 331
type textarea "6"
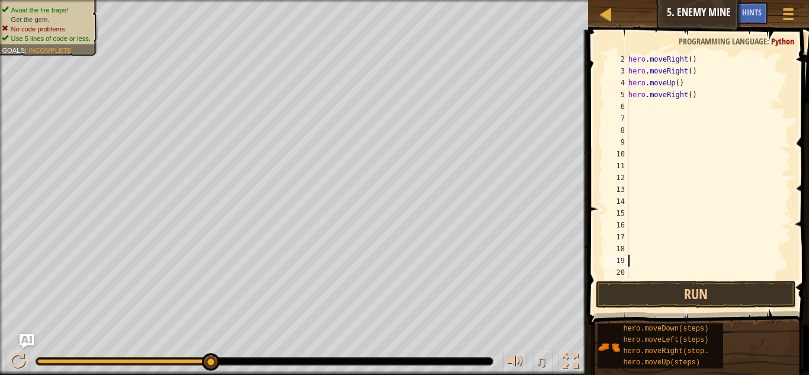
scroll to position [12, 0]
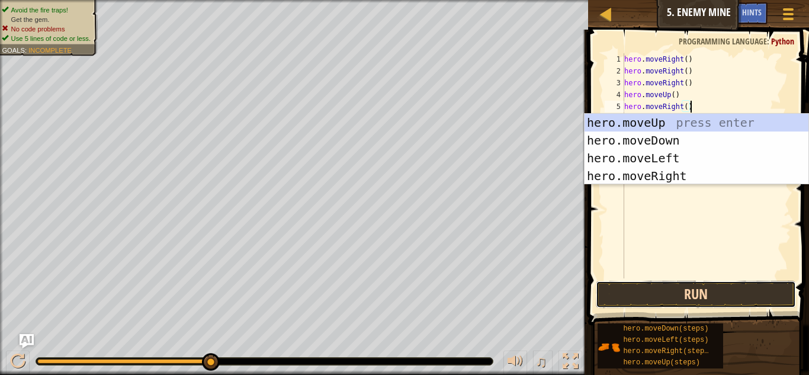
click at [729, 303] on button "Run" at bounding box center [696, 294] width 200 height 27
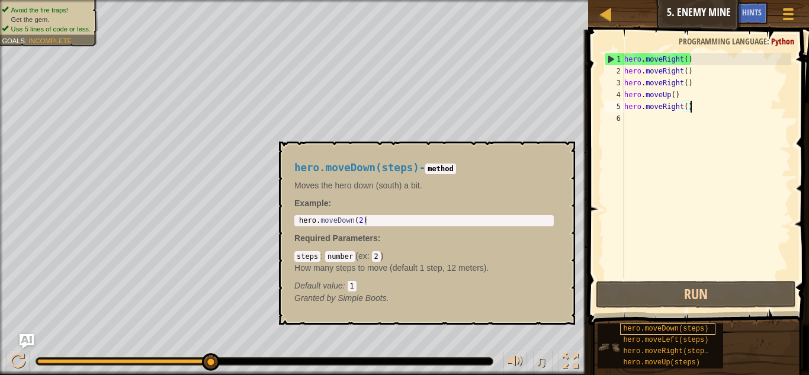
type textarea "hero.moveRight("
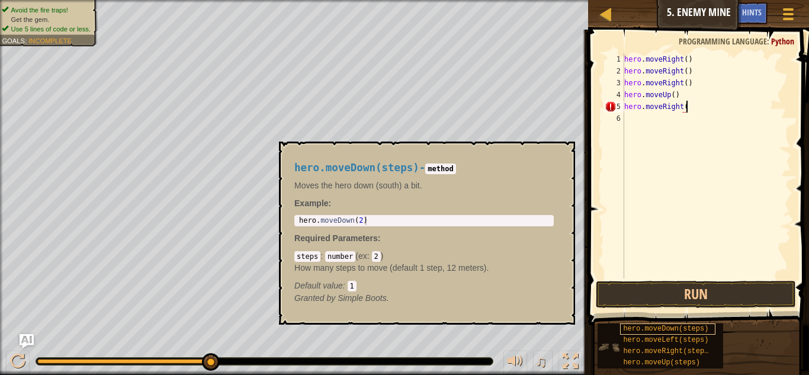
click at [693, 329] on span "hero.moveDown(steps)" at bounding box center [665, 329] width 85 height 8
type textarea "hero.moveDown(2)"
click at [483, 220] on div "hero . moveDown ( 2 )" at bounding box center [424, 229] width 255 height 27
click at [378, 253] on code "2" at bounding box center [376, 256] width 9 height 11
click at [378, 260] on code "2" at bounding box center [376, 256] width 9 height 11
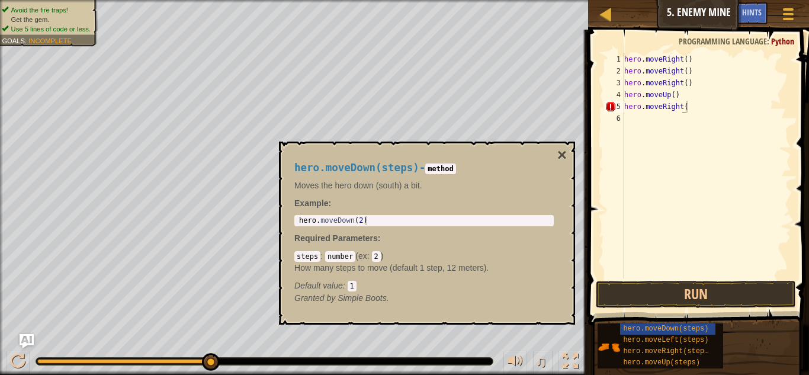
click at [350, 283] on code "1" at bounding box center [352, 286] width 9 height 11
click at [310, 255] on code "steps" at bounding box center [307, 256] width 26 height 11
click at [316, 255] on code "steps" at bounding box center [307, 256] width 26 height 11
click at [344, 219] on div "hero . moveDown ( 2 )" at bounding box center [424, 229] width 255 height 27
click at [358, 222] on div "hero . moveDown ( 2 )" at bounding box center [424, 229] width 255 height 27
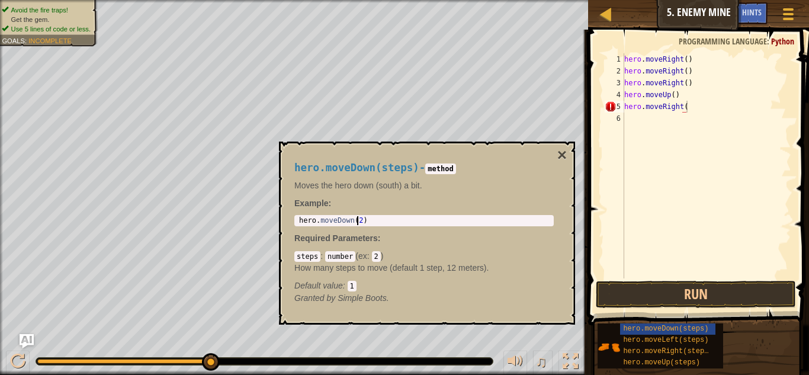
click at [362, 222] on div "hero . moveDown ( 2 )" at bounding box center [424, 229] width 255 height 27
click at [336, 219] on div "hero . moveDown ( 2 )" at bounding box center [424, 229] width 255 height 27
click at [373, 219] on div "hero . moveDown ( 2 )" at bounding box center [424, 229] width 255 height 27
click at [380, 258] on code "2" at bounding box center [376, 256] width 9 height 11
click at [379, 255] on code "2" at bounding box center [376, 256] width 9 height 11
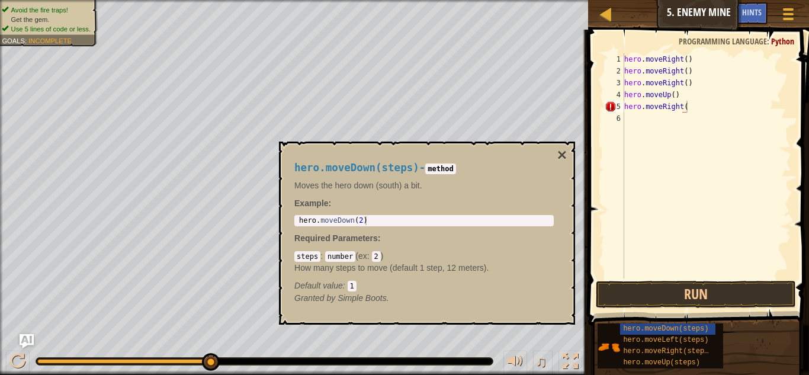
click at [351, 287] on code "1" at bounding box center [352, 286] width 9 height 11
click at [691, 109] on div "hero . moveRight ( ) hero . moveRight ( ) hero . moveRight ( ) hero . moveUp ( …" at bounding box center [706, 177] width 169 height 249
click at [679, 92] on div "hero . moveRight ( ) hero . moveRight ( ) hero . moveRight ( ) hero . moveUp ( …" at bounding box center [706, 177] width 169 height 249
click at [673, 293] on button "Run" at bounding box center [696, 294] width 200 height 27
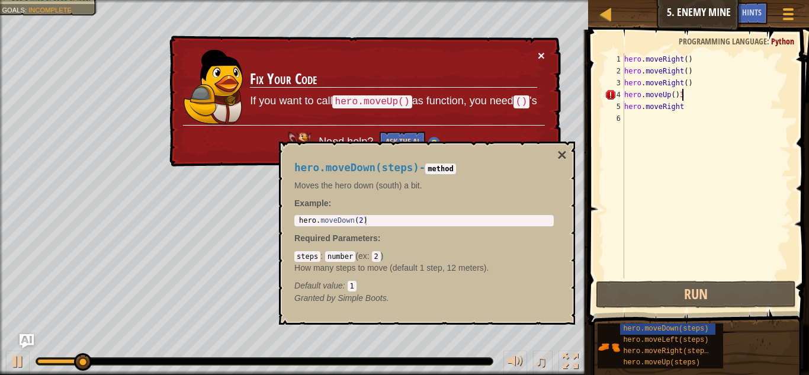
click at [540, 54] on button "×" at bounding box center [541, 55] width 7 height 12
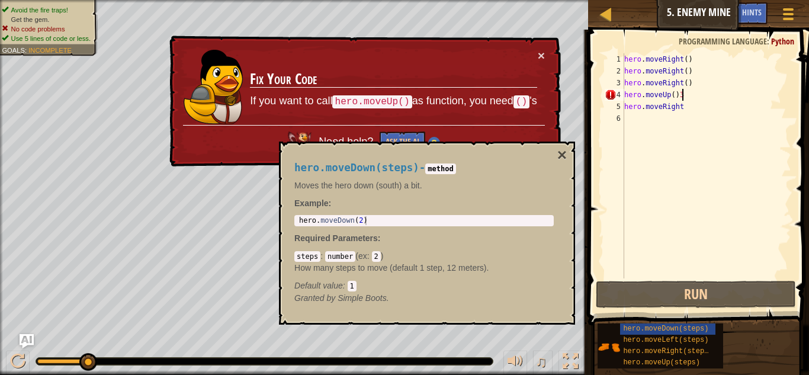
scroll to position [5, 7]
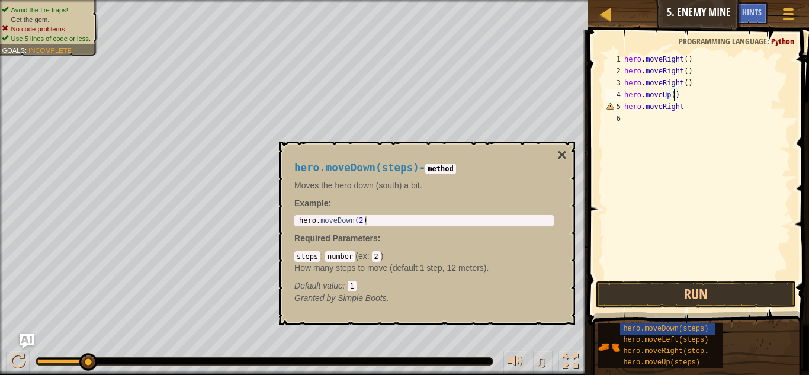
click at [674, 95] on div "hero . moveRight ( ) hero . moveRight ( ) hero . moveRight ( ) hero . moveUp ( …" at bounding box center [706, 177] width 169 height 249
click at [733, 296] on button "Run" at bounding box center [696, 294] width 200 height 27
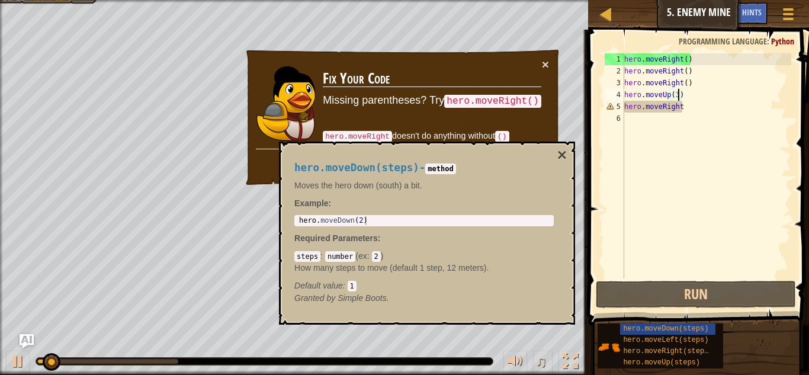
click at [553, 148] on div "hero.moveDown(steps) - method Moves the hero down (south) a bit. Example : hero…" at bounding box center [427, 233] width 296 height 183
click at [559, 152] on button "×" at bounding box center [561, 155] width 9 height 17
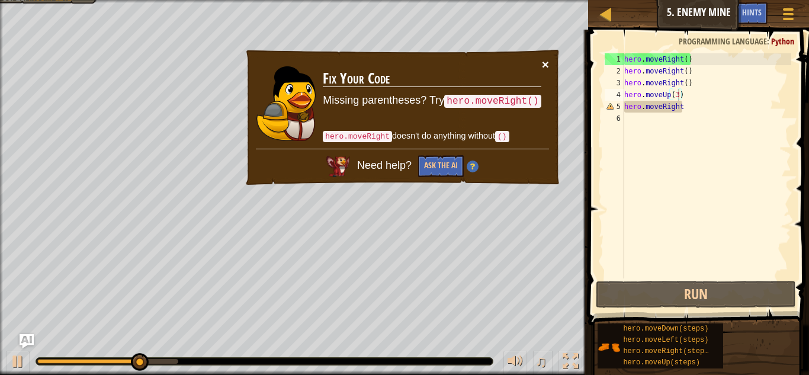
click at [543, 61] on button "×" at bounding box center [545, 64] width 7 height 12
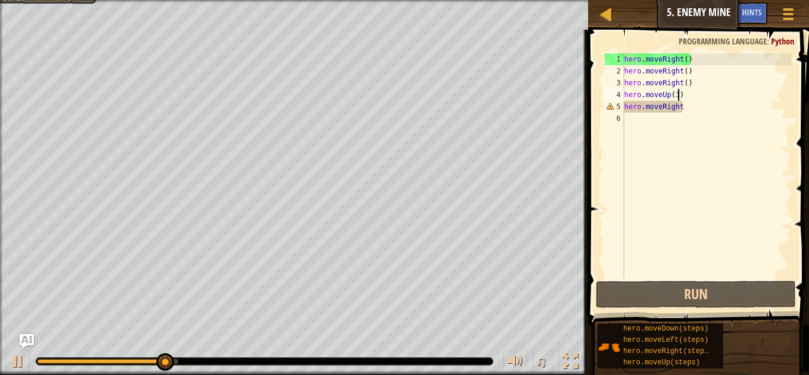
type textarea "hero.moveUp(3]=)"
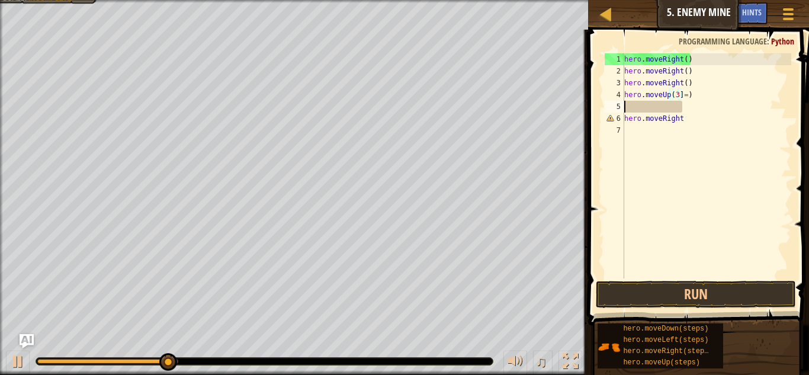
scroll to position [5, 0]
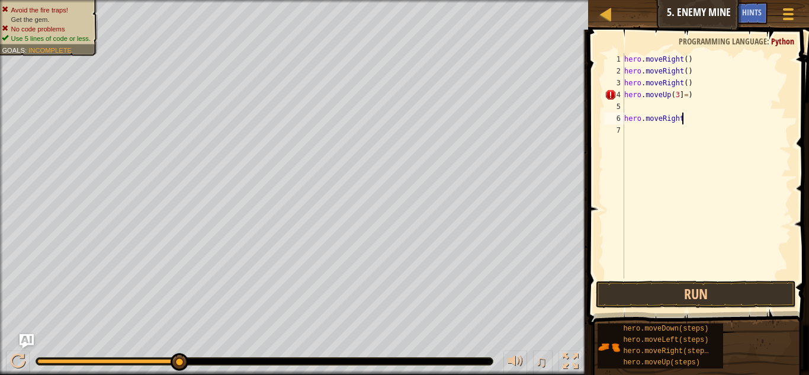
click at [683, 123] on div "hero . moveRight ( ) hero . moveRight ( ) hero . moveRight ( ) hero . moveUp ( …" at bounding box center [706, 177] width 169 height 249
type textarea "h"
click at [692, 91] on div "hero . moveRight ( ) hero . moveRight ( ) hero . moveRight ( ) hero . moveUp ( …" at bounding box center [706, 177] width 169 height 249
type textarea "hero.moveU"
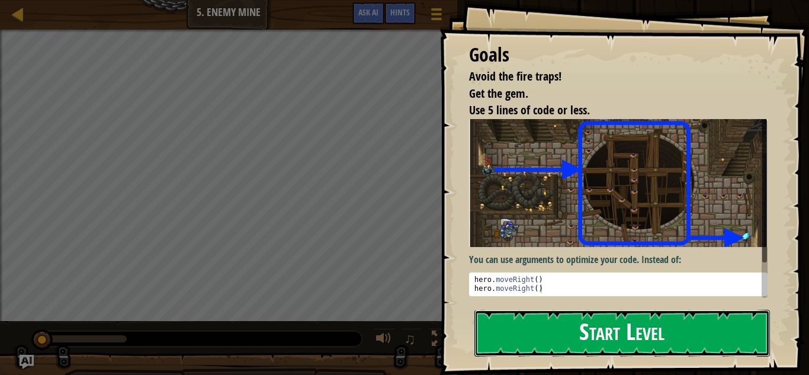
click at [701, 326] on button "Start Level" at bounding box center [622, 333] width 296 height 47
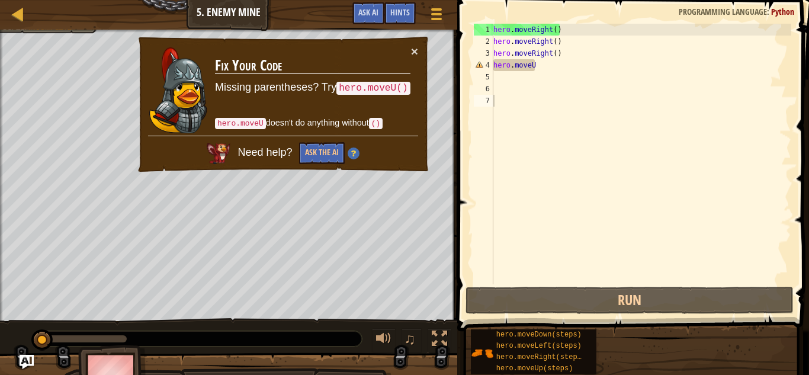
drag, startPoint x: 691, startPoint y: 336, endPoint x: 679, endPoint y: 323, distance: 17.6
click at [679, 323] on div "Goals Avoid the fire traps! Get the gem. Use 5 lines of code or less. You can u…" at bounding box center [404, 187] width 809 height 375
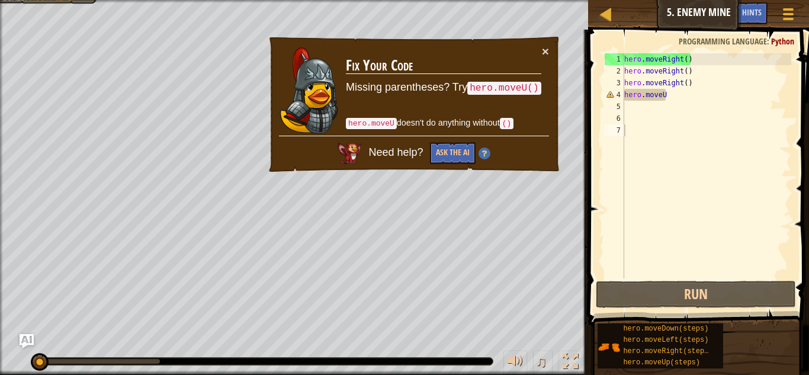
click at [541, 50] on td "Fix Your Code Missing parentheses? Try hero.moveU() hero.moveU doesn't do anyth…" at bounding box center [444, 90] width 198 height 94
click at [549, 49] on button "×" at bounding box center [547, 53] width 8 height 12
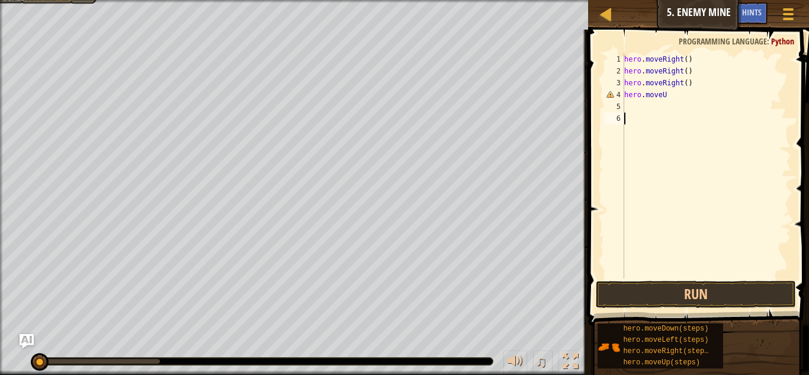
click at [678, 97] on div "hero . moveRight ( ) hero . moveRight ( ) hero . moveRight ( ) hero . moveU" at bounding box center [706, 177] width 169 height 249
click at [669, 94] on div "hero . moveRight ( ) hero . moveRight ( ) hero . moveRight ( ) hero . moveU ( )" at bounding box center [706, 177] width 169 height 249
click at [759, 286] on button "Run" at bounding box center [696, 294] width 200 height 27
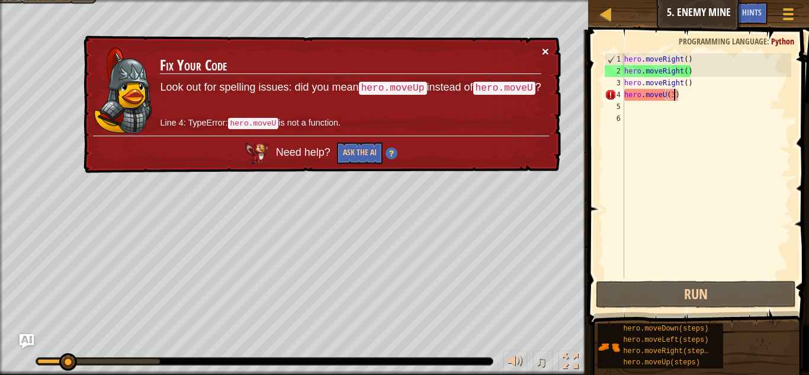
click at [541, 50] on button "×" at bounding box center [545, 47] width 8 height 12
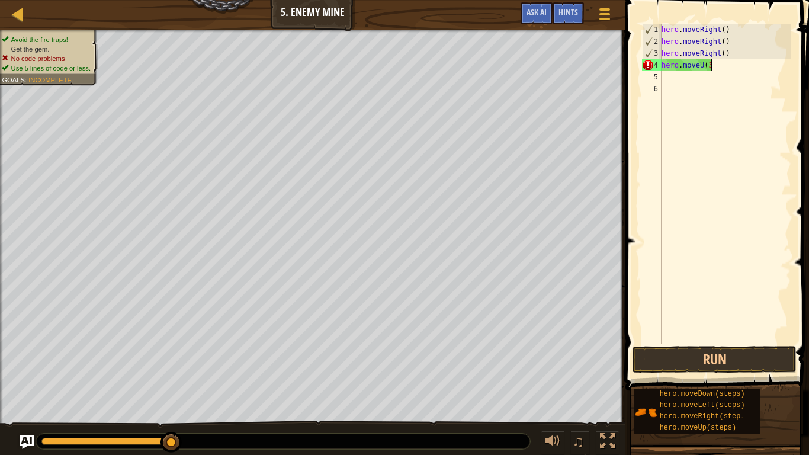
scroll to position [5, 7]
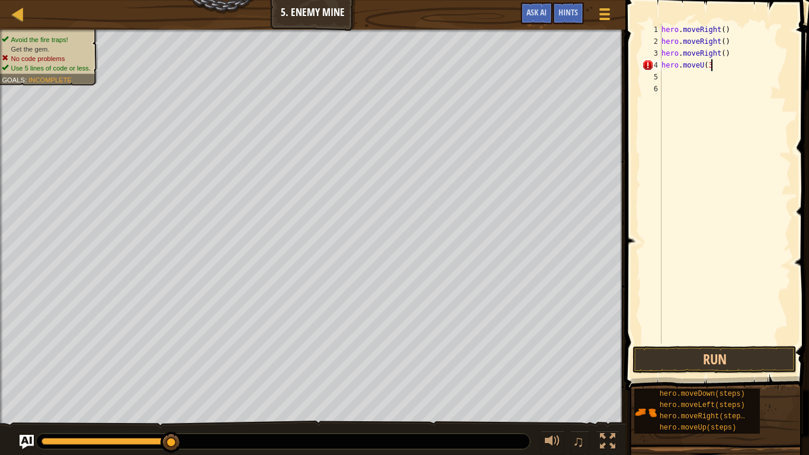
type textarea "hero.moveU("
